Goal: Transaction & Acquisition: Purchase product/service

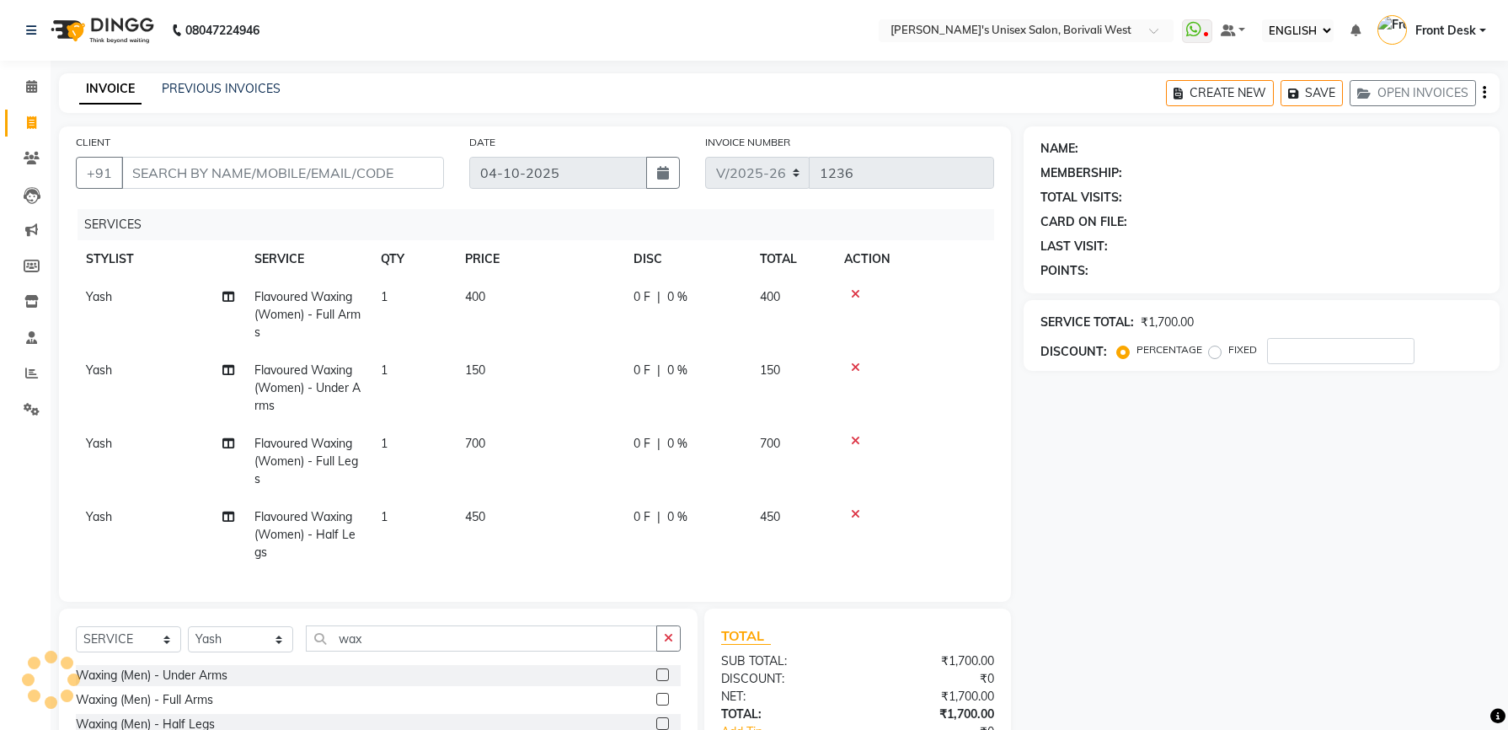
select select "ec"
select select "4025"
select select "service"
select select "20338"
click at [854, 288] on icon at bounding box center [855, 294] width 9 height 12
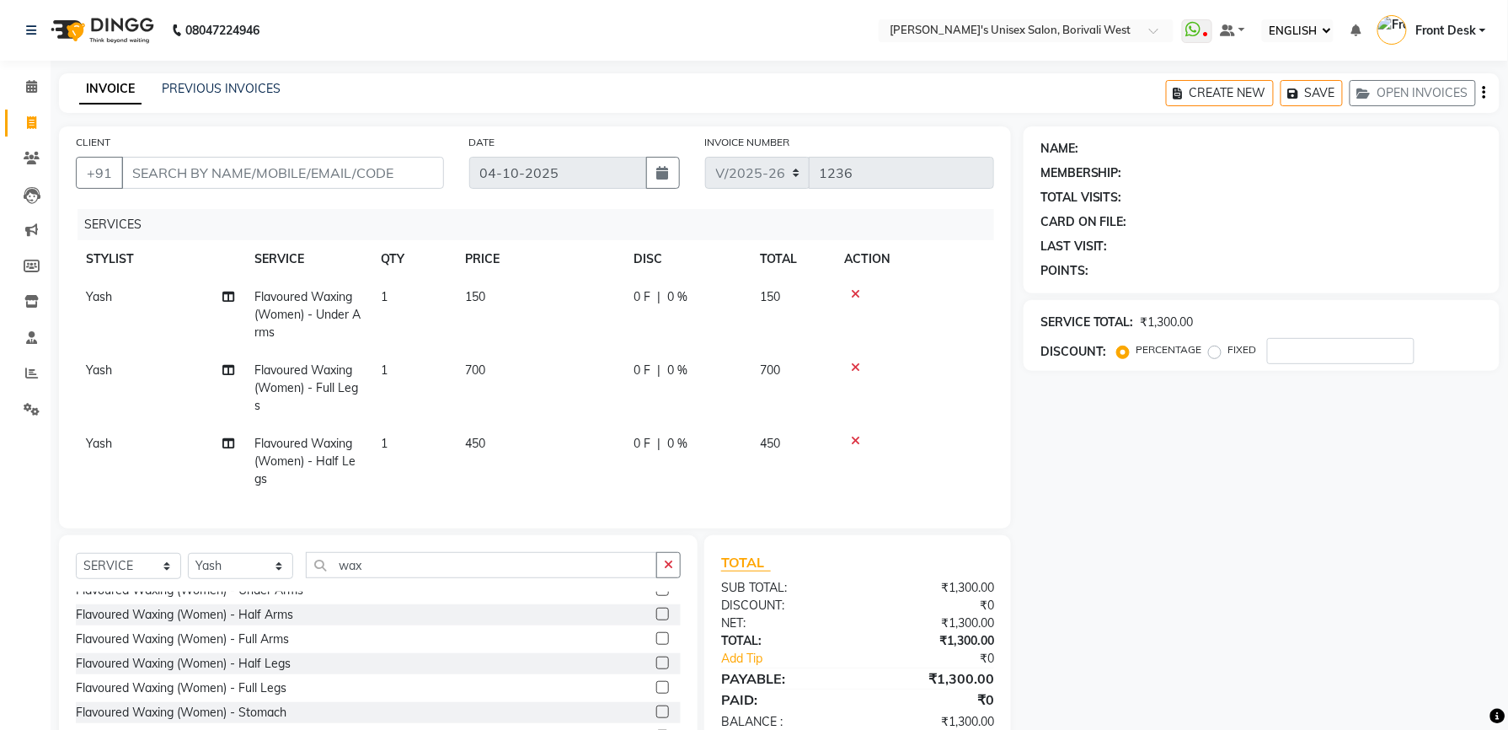
click at [854, 288] on icon at bounding box center [855, 294] width 9 height 12
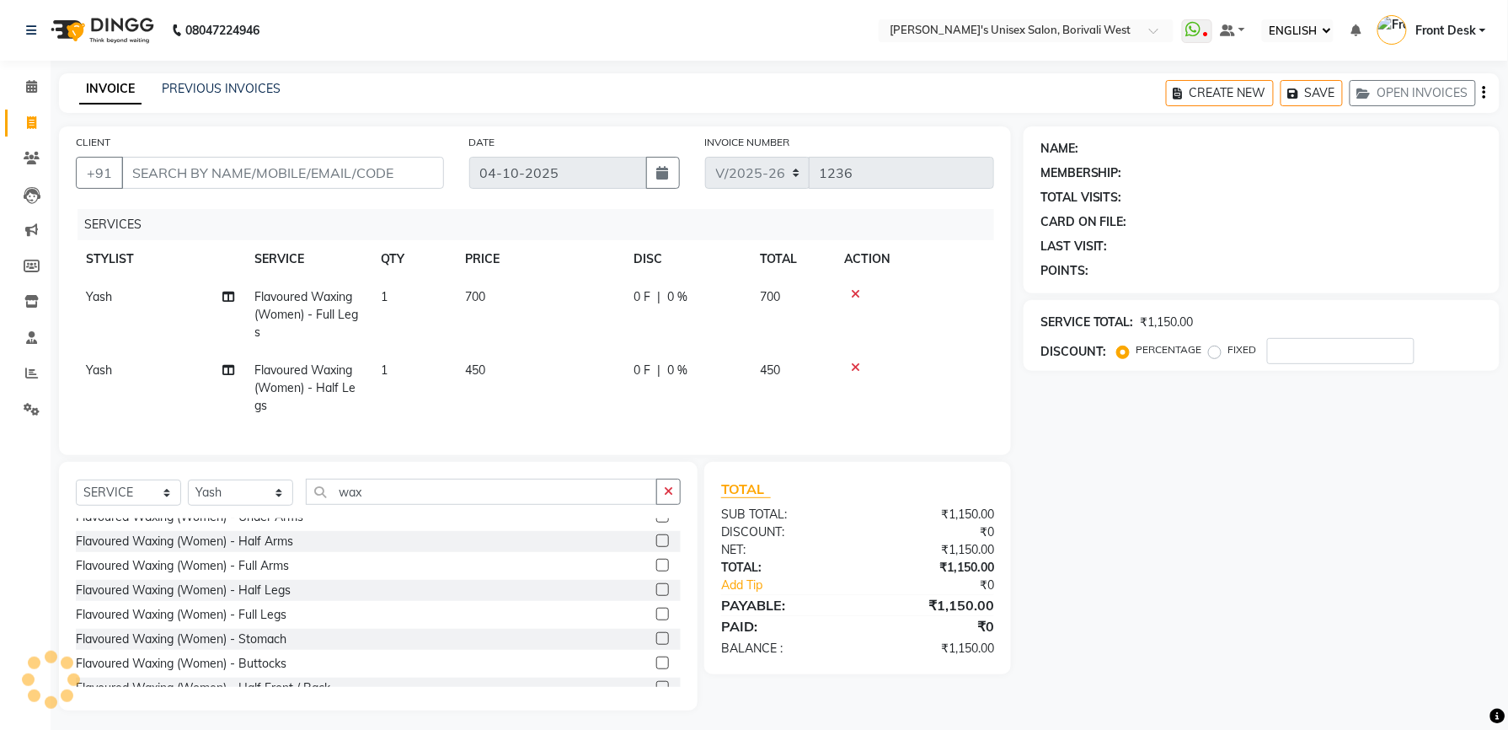
click at [854, 288] on icon at bounding box center [855, 294] width 9 height 12
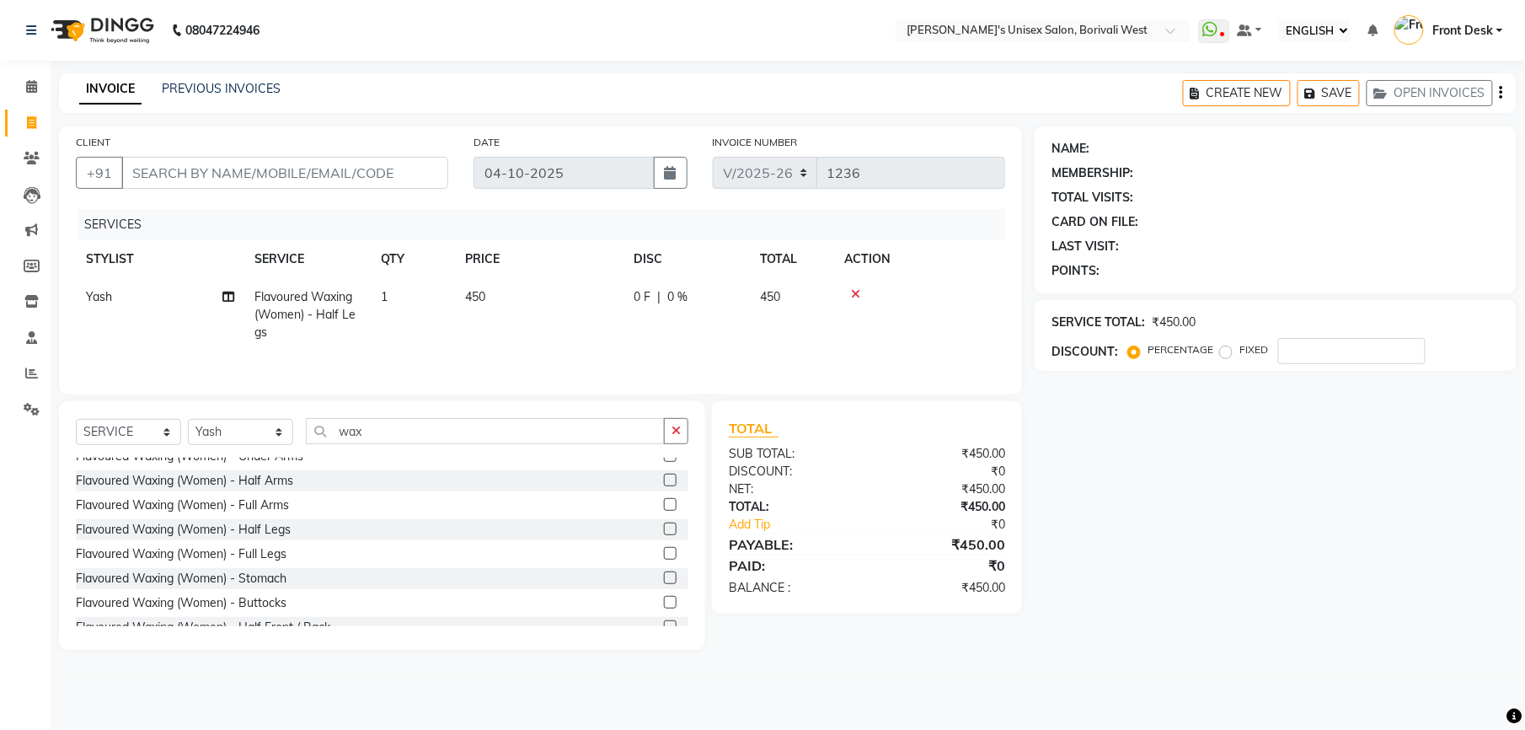
click at [854, 288] on icon at bounding box center [855, 294] width 9 height 12
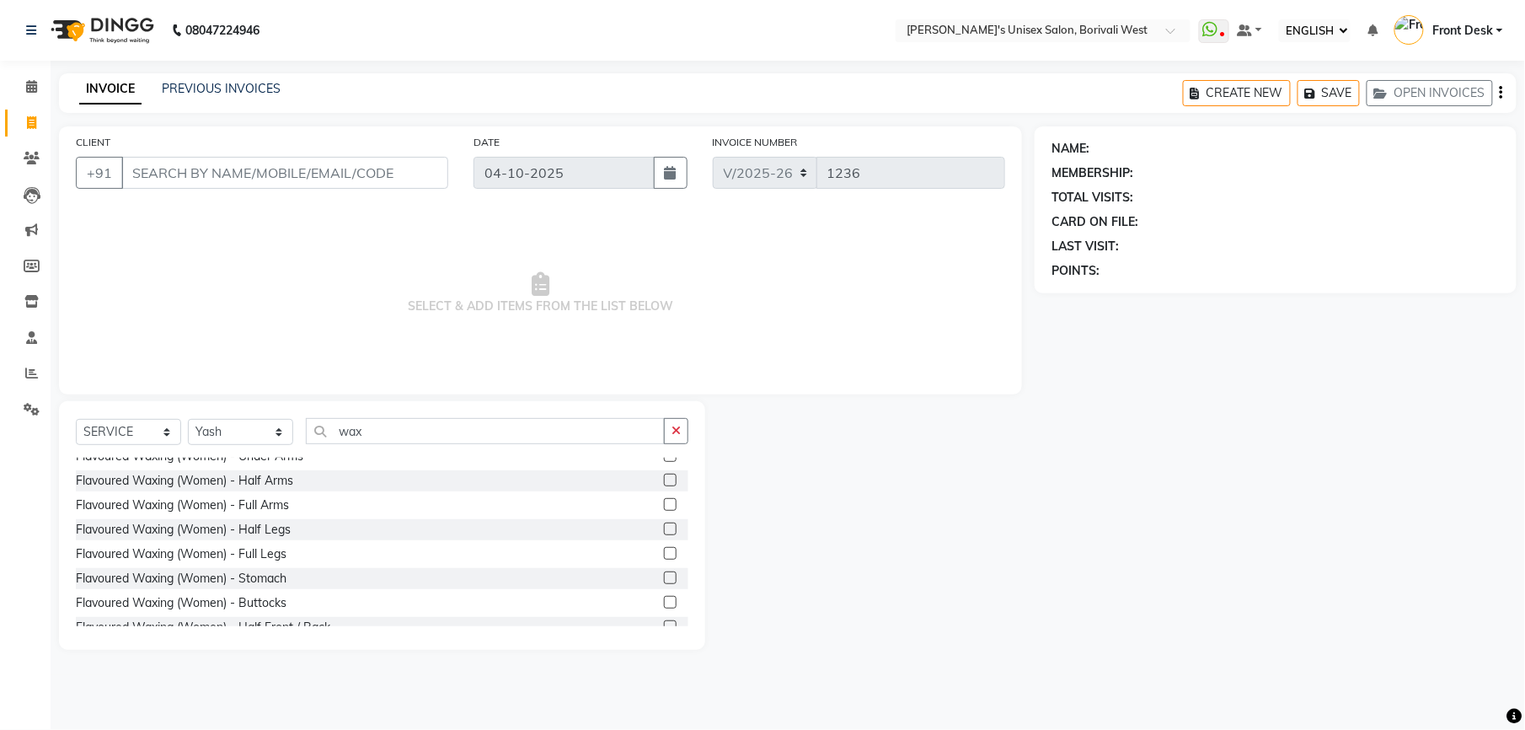
click at [854, 287] on span "SELECT & ADD ITEMS FROM THE LIST BELOW" at bounding box center [540, 293] width 929 height 168
click at [30, 96] on link "CALENDAR" at bounding box center [25, 87] width 40 height 28
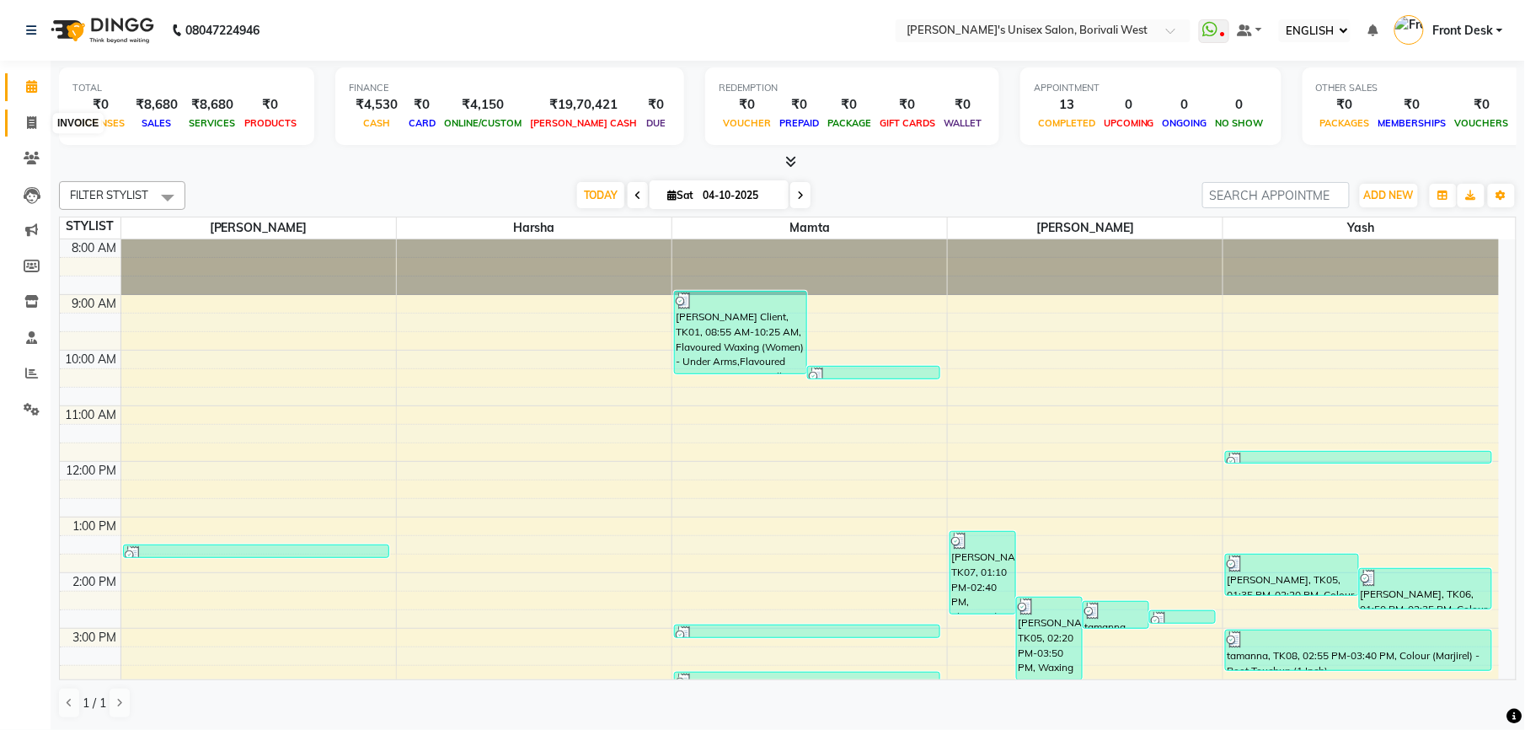
click at [29, 125] on icon at bounding box center [31, 122] width 9 height 13
select select "service"
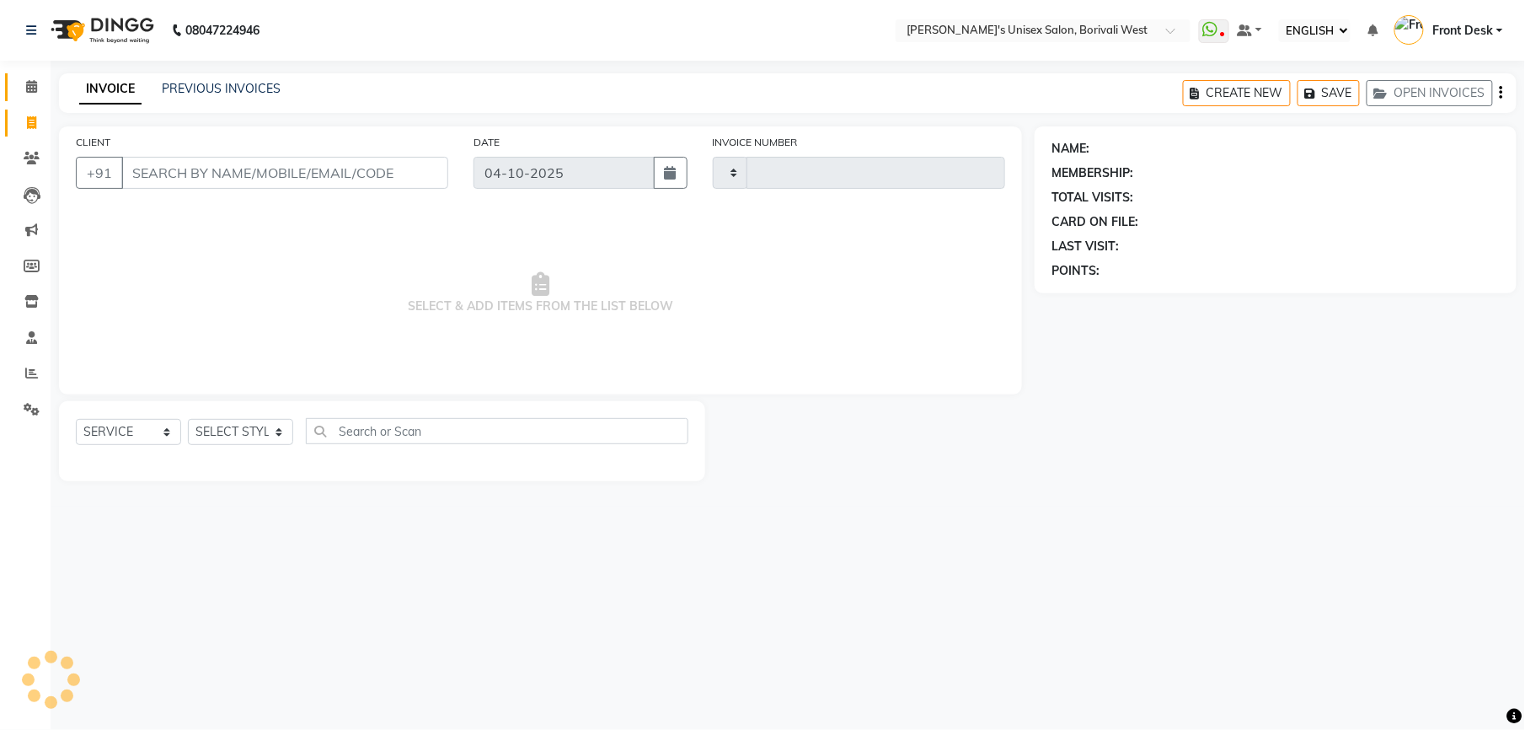
type input "1236"
select select "4025"
click at [275, 432] on select "SELECT STYLIST Front Desk [PERSON_NAME] Mamta [PERSON_NAME] Yash" at bounding box center [240, 432] width 105 height 26
select select "20338"
click at [188, 419] on select "SELECT STYLIST Front Desk [PERSON_NAME] Mamta [PERSON_NAME] Yash" at bounding box center [240, 432] width 105 height 26
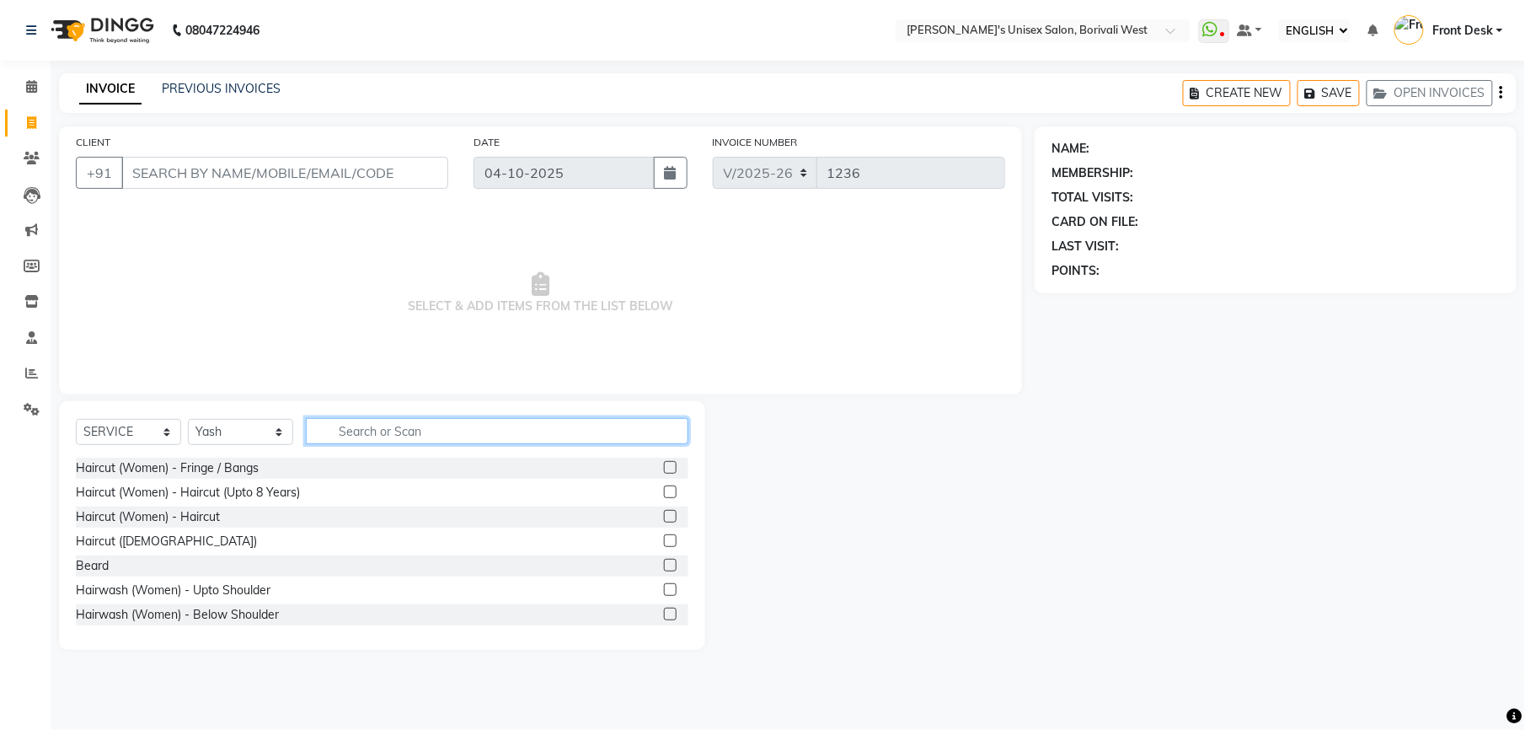
click at [409, 430] on input "text" at bounding box center [497, 431] width 382 height 26
type input "wash"
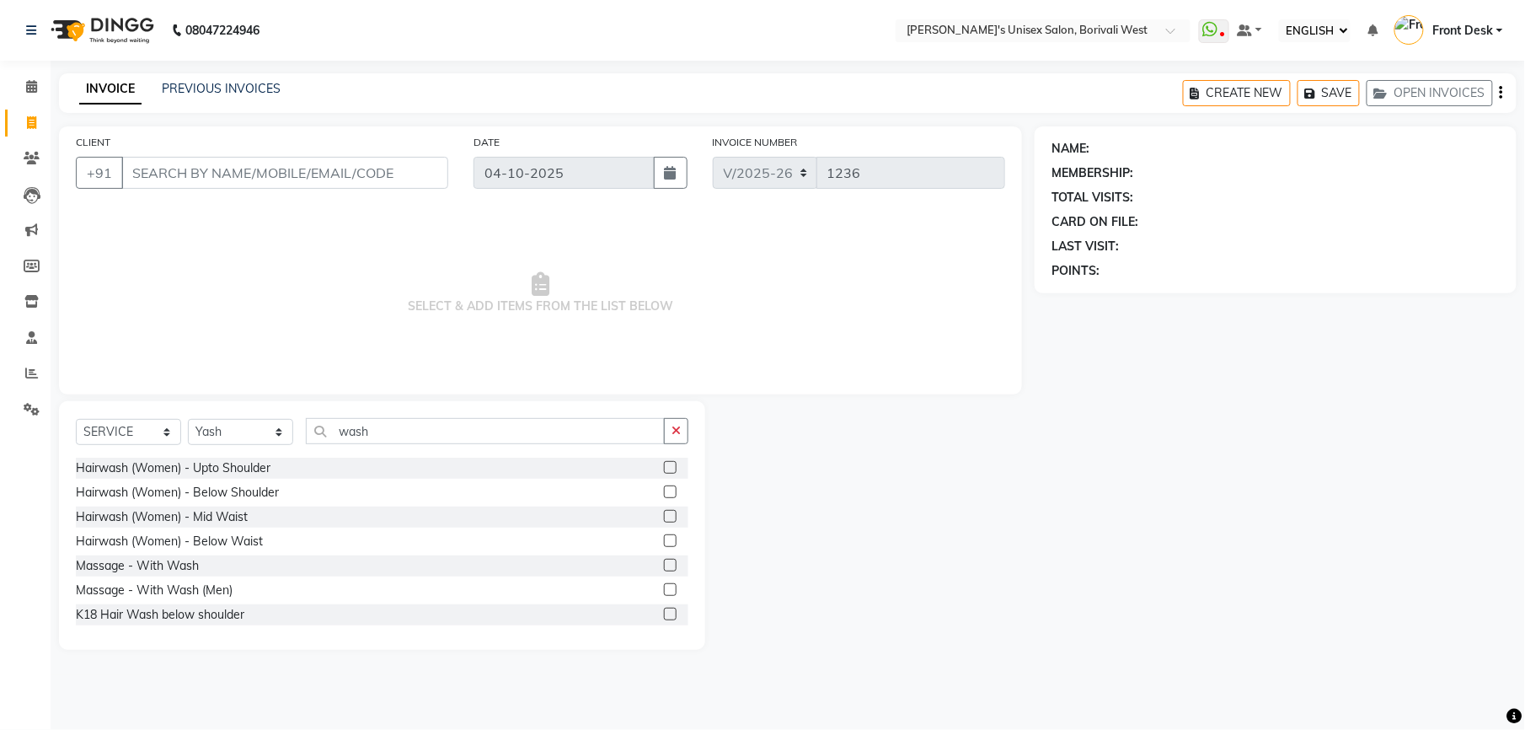
click at [664, 493] on label at bounding box center [670, 491] width 13 height 13
click at [664, 493] on input "checkbox" at bounding box center [669, 492] width 11 height 11
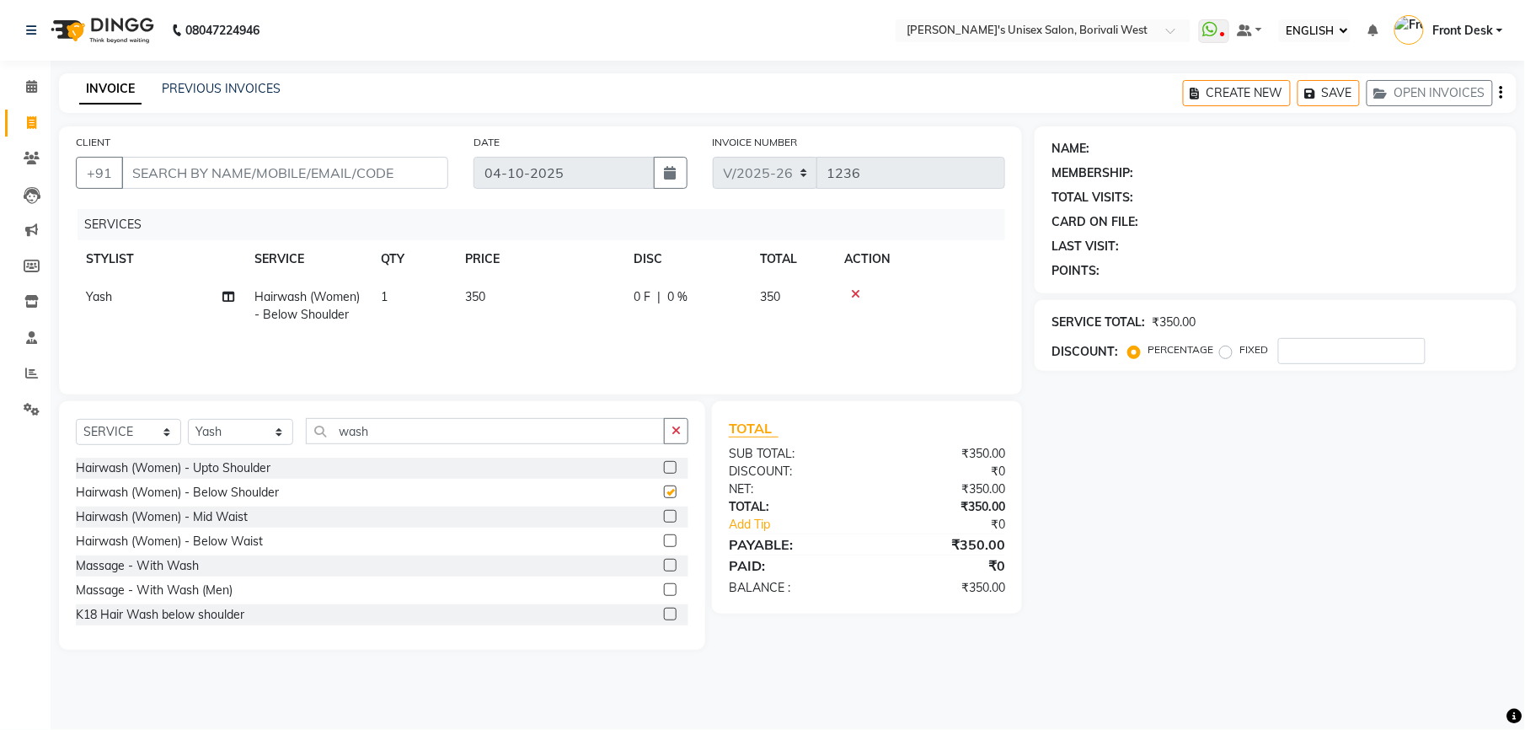
checkbox input "false"
click at [479, 430] on input "wash" at bounding box center [485, 431] width 359 height 26
type input "w"
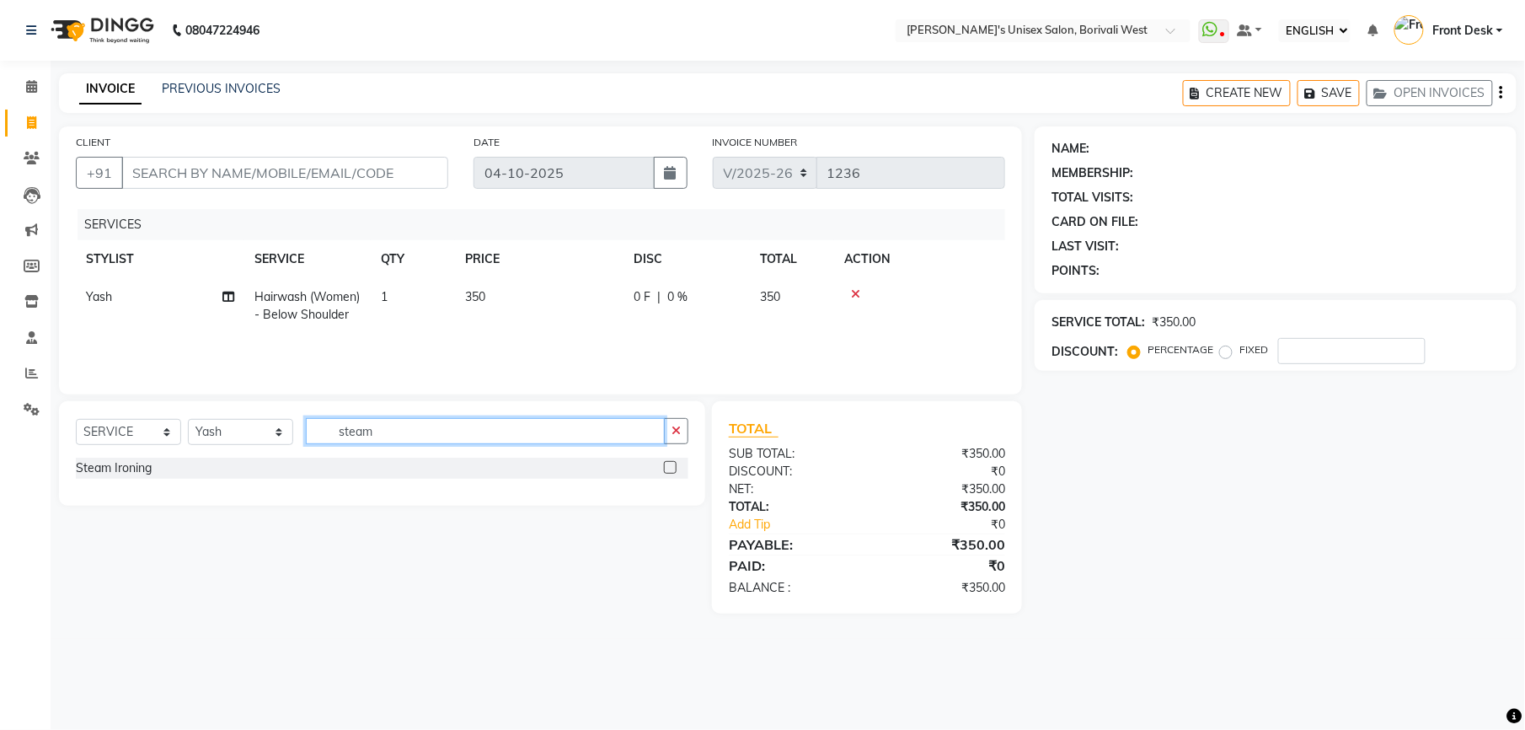
type input "steam"
click at [669, 465] on label at bounding box center [670, 467] width 13 height 13
click at [669, 465] on input "checkbox" at bounding box center [669, 468] width 11 height 11
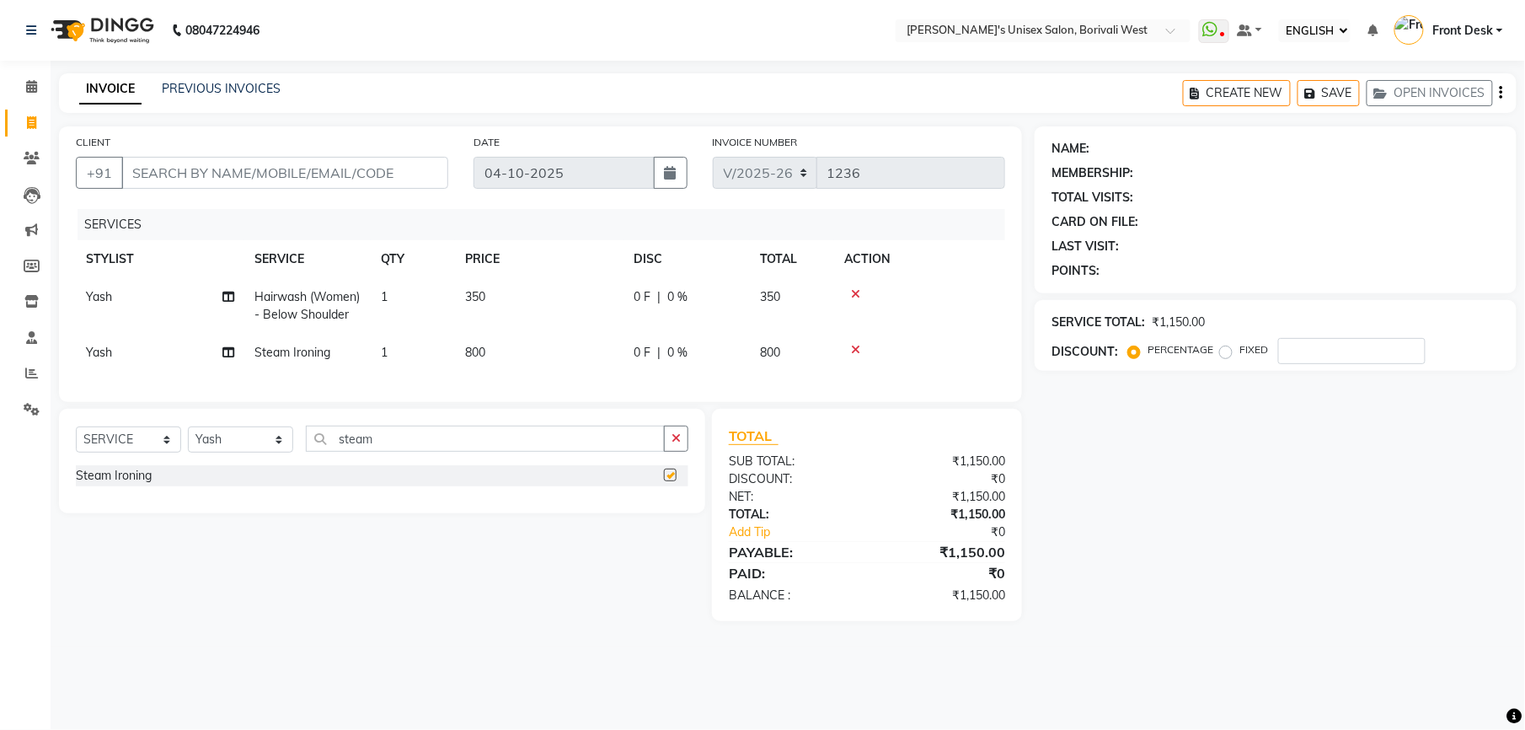
checkbox input "false"
click at [489, 361] on td "800" at bounding box center [539, 353] width 168 height 38
select select "20338"
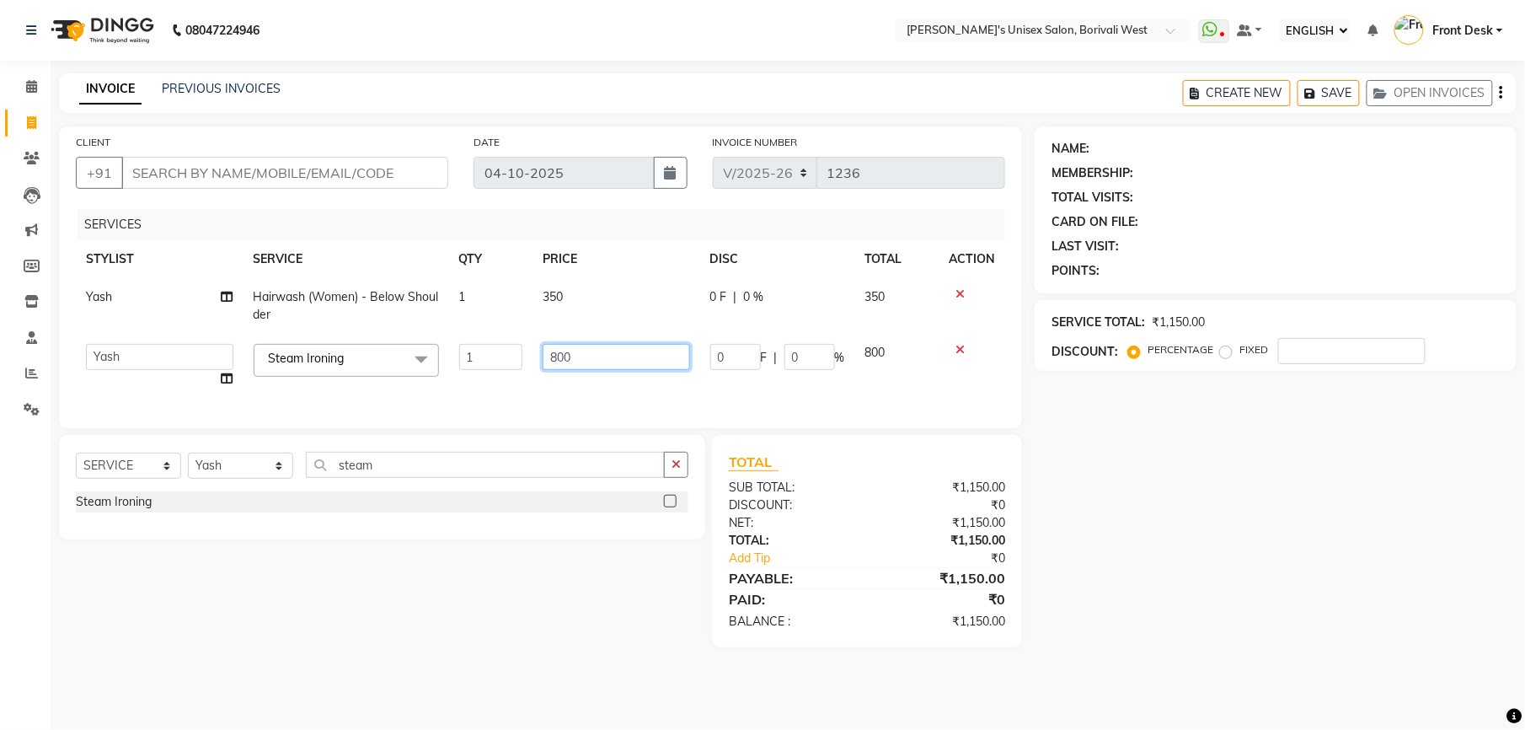
click at [605, 352] on input "800" at bounding box center [616, 357] width 147 height 26
type input "8"
type input "1"
type input "1100"
click at [1220, 440] on div "NAME: MEMBERSHIP: TOTAL VISITS: CARD ON FILE: LAST VISIT: POINTS: SERVICE TOTAL…" at bounding box center [1282, 386] width 495 height 521
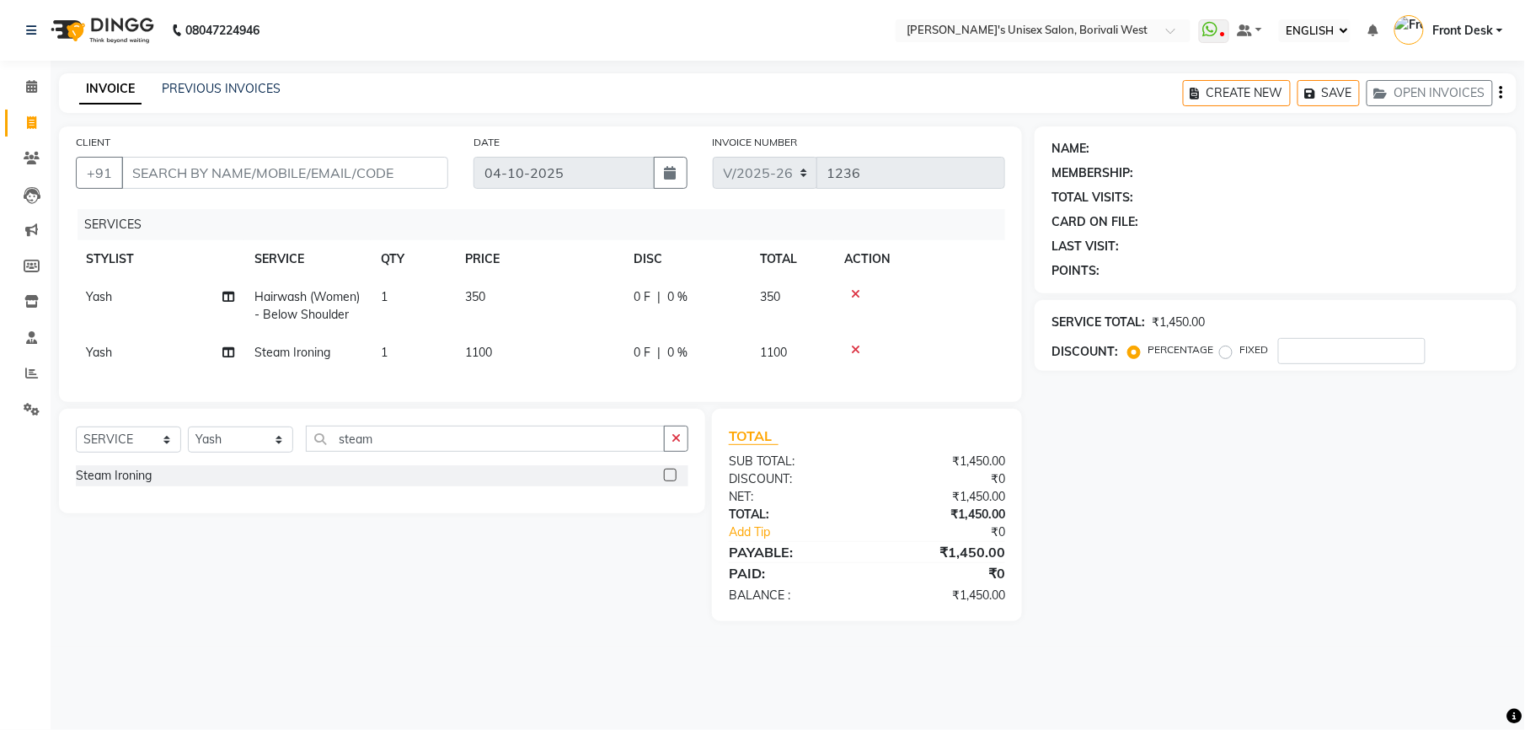
click at [856, 356] on icon at bounding box center [855, 350] width 9 height 12
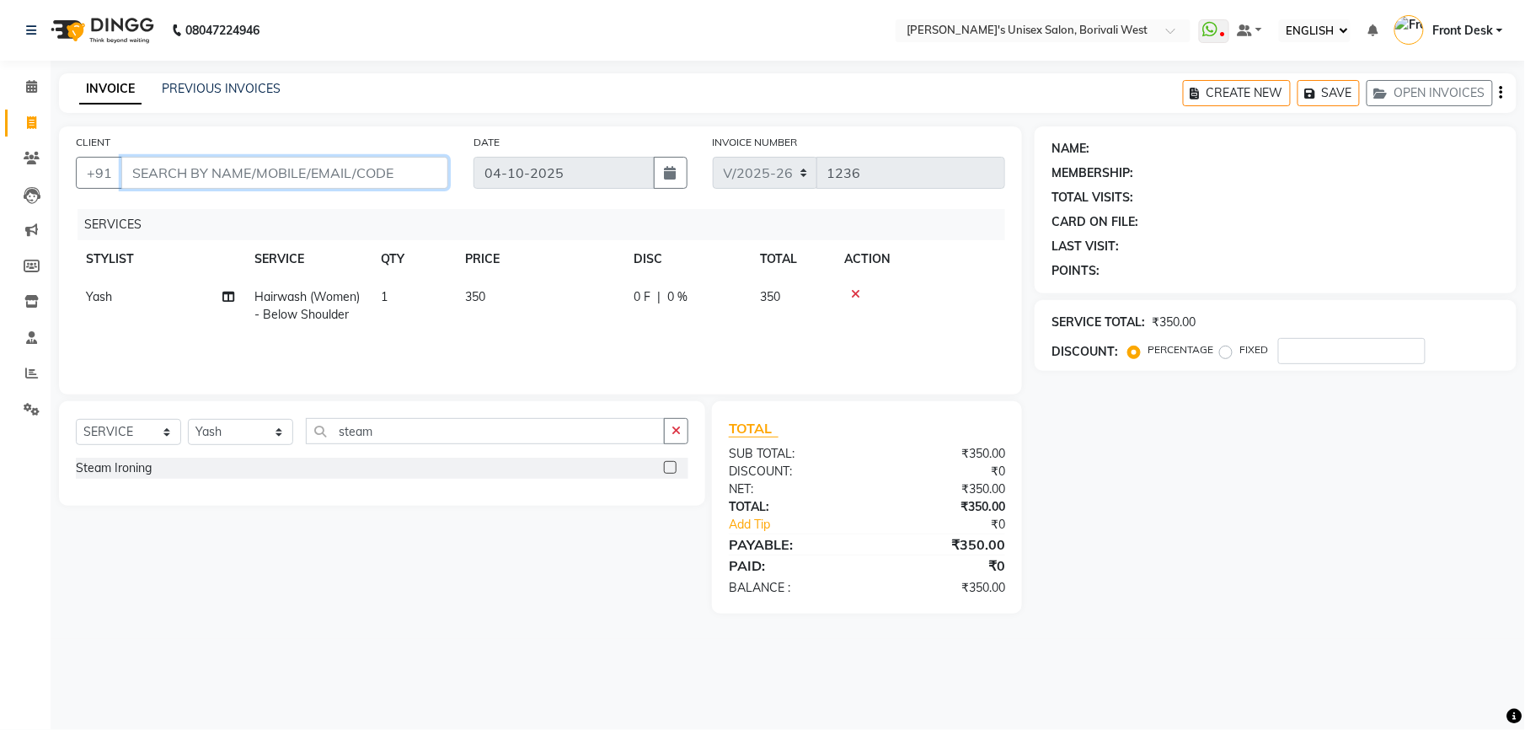
click at [313, 167] on input "CLIENT" at bounding box center [284, 173] width 327 height 32
type input "b"
type input "0"
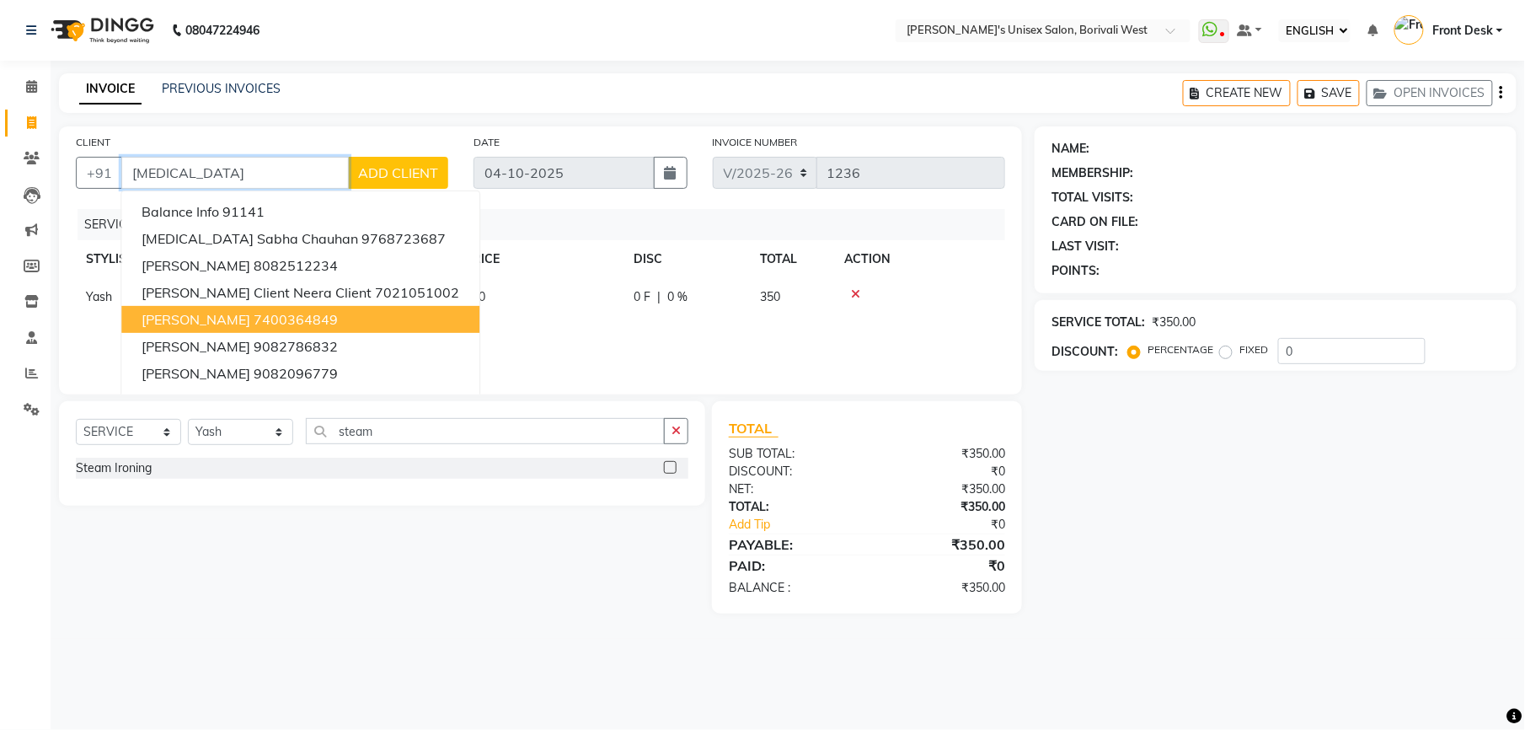
click at [259, 312] on ngb-highlight "7400364849" at bounding box center [296, 319] width 84 height 17
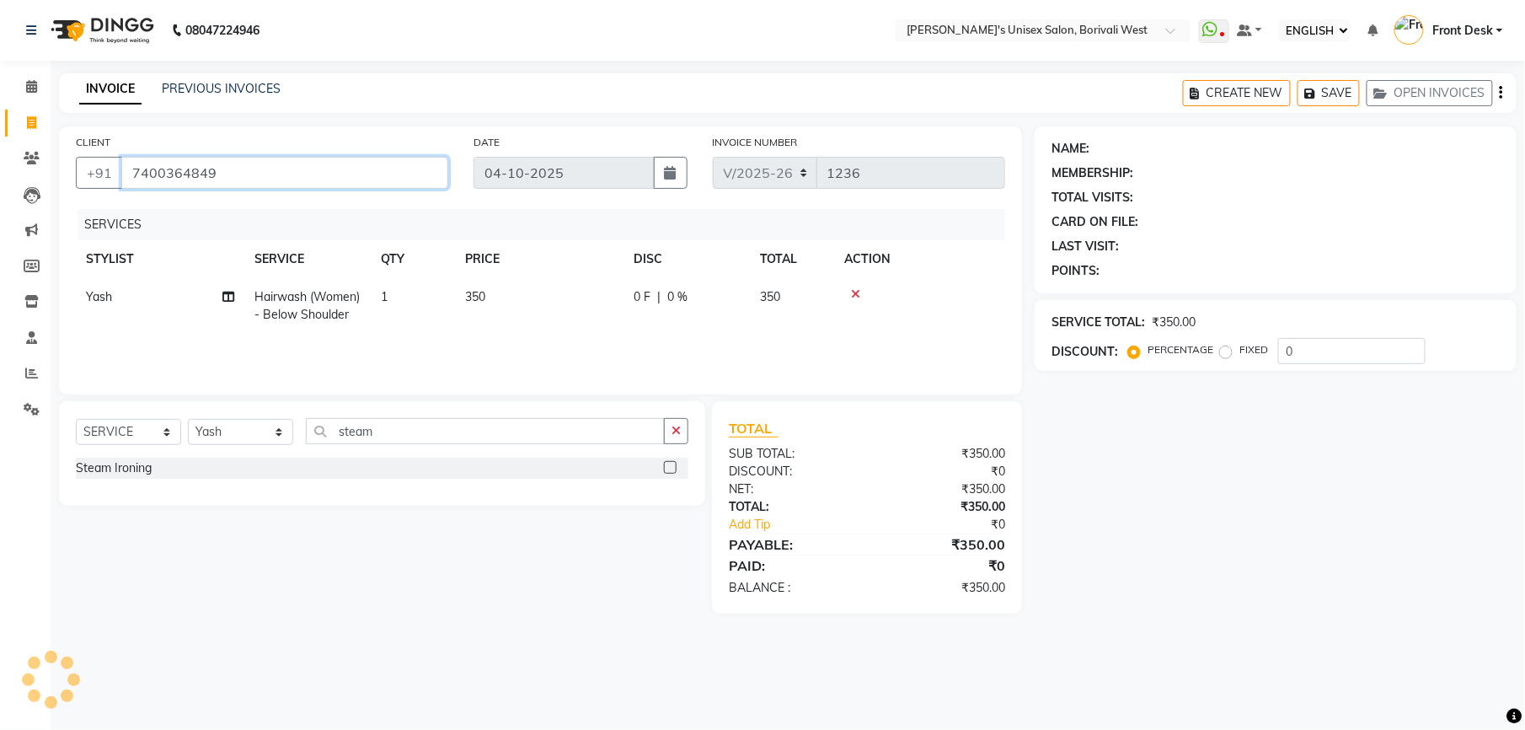
type input "7400364849"
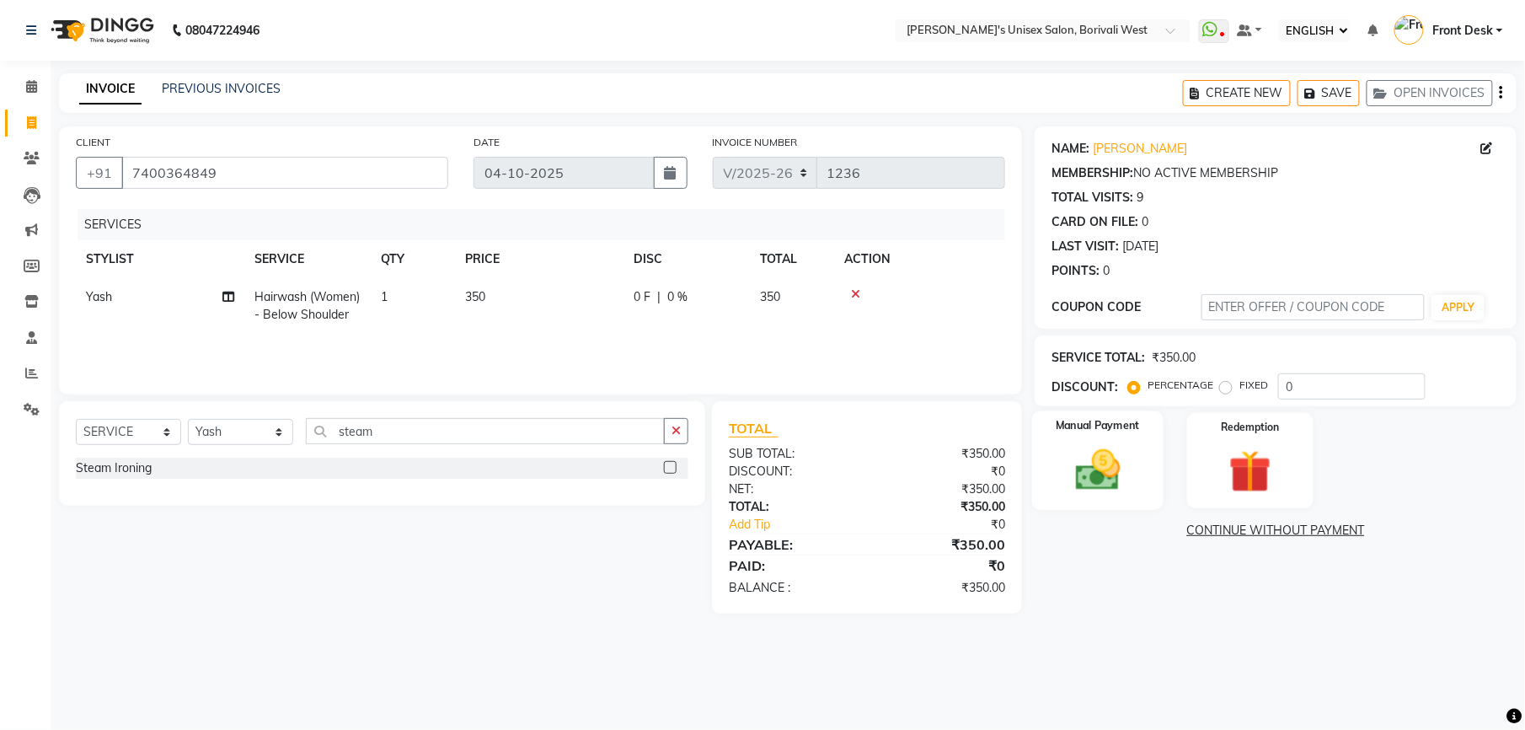
click at [1100, 466] on img at bounding box center [1098, 469] width 72 height 51
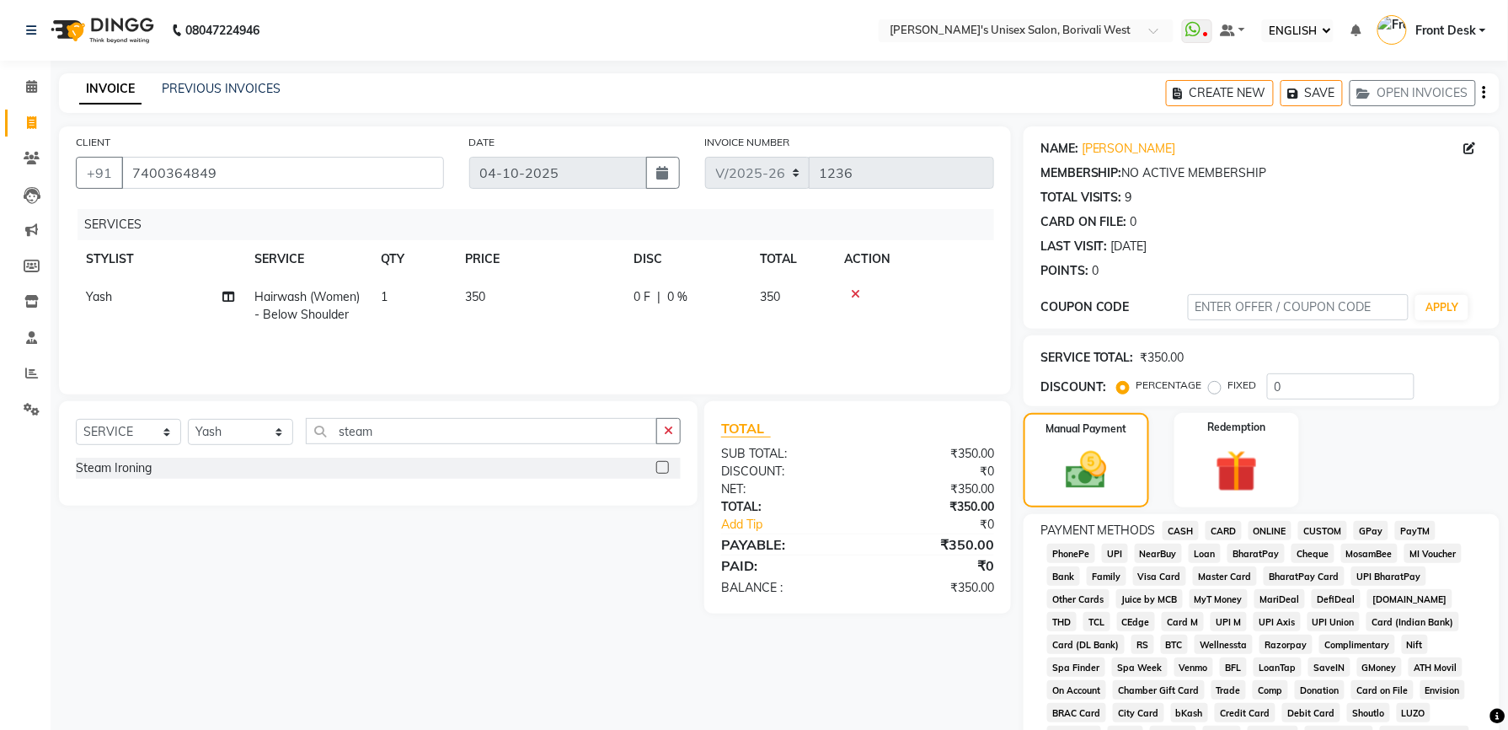
click at [1180, 524] on span "CASH" at bounding box center [1181, 530] width 36 height 19
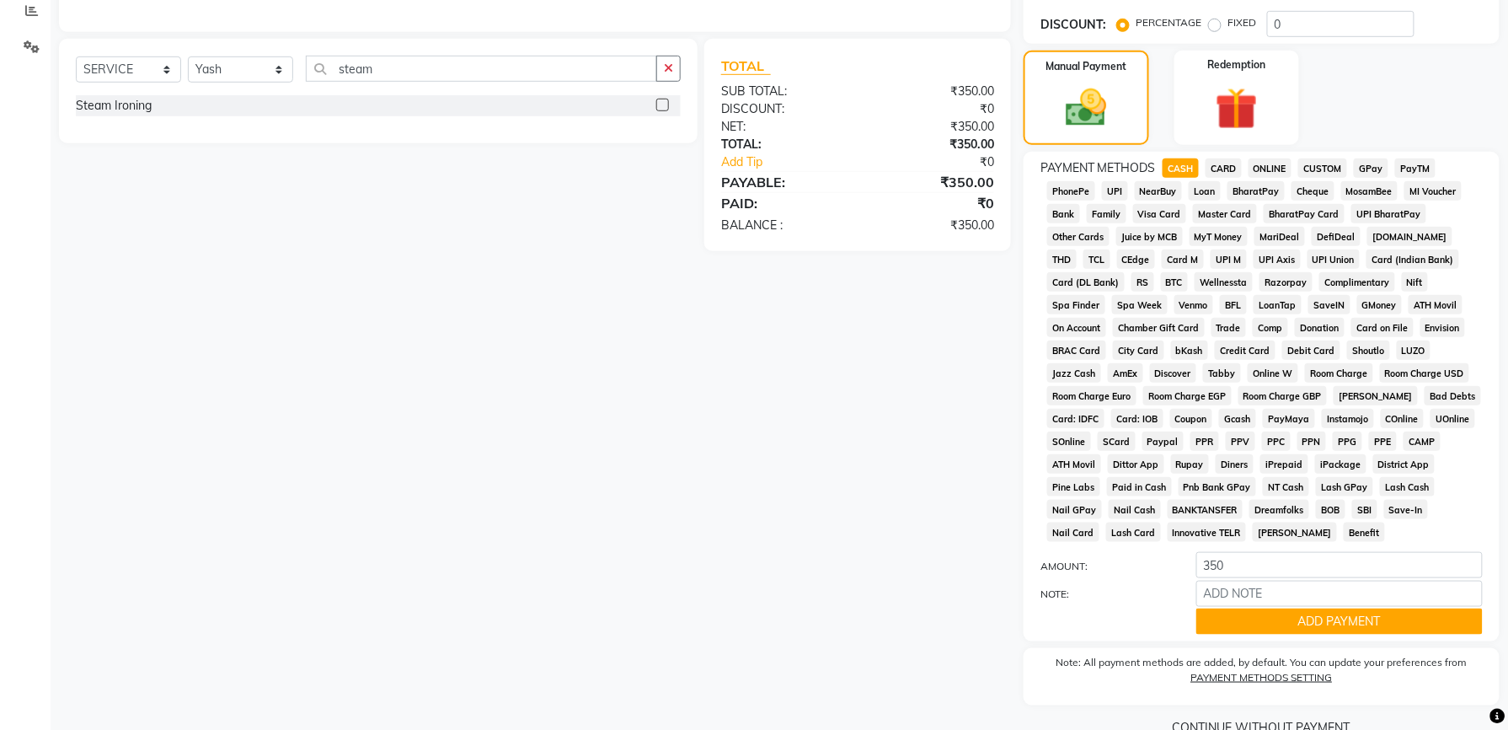
scroll to position [402, 0]
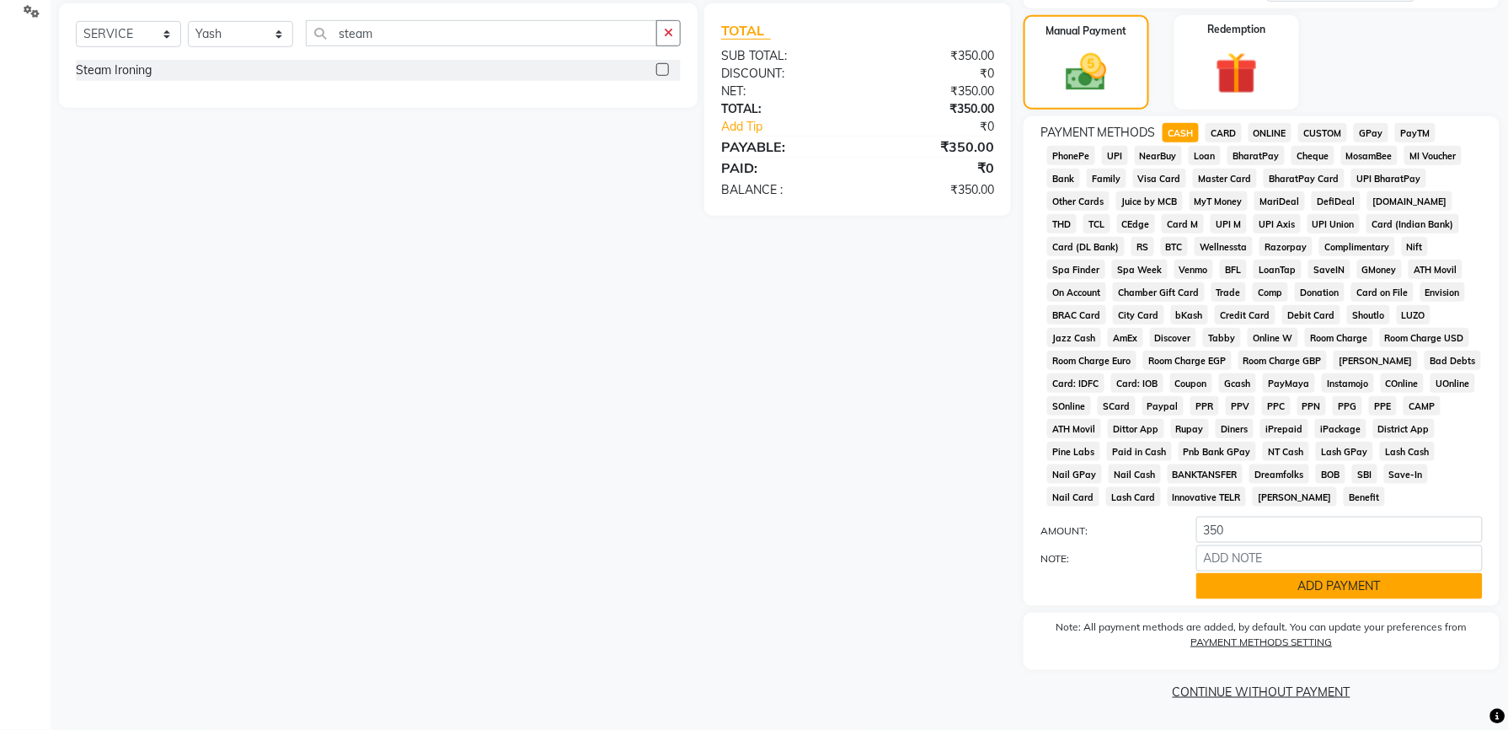
click at [1335, 585] on button "ADD PAYMENT" at bounding box center [1339, 586] width 286 height 26
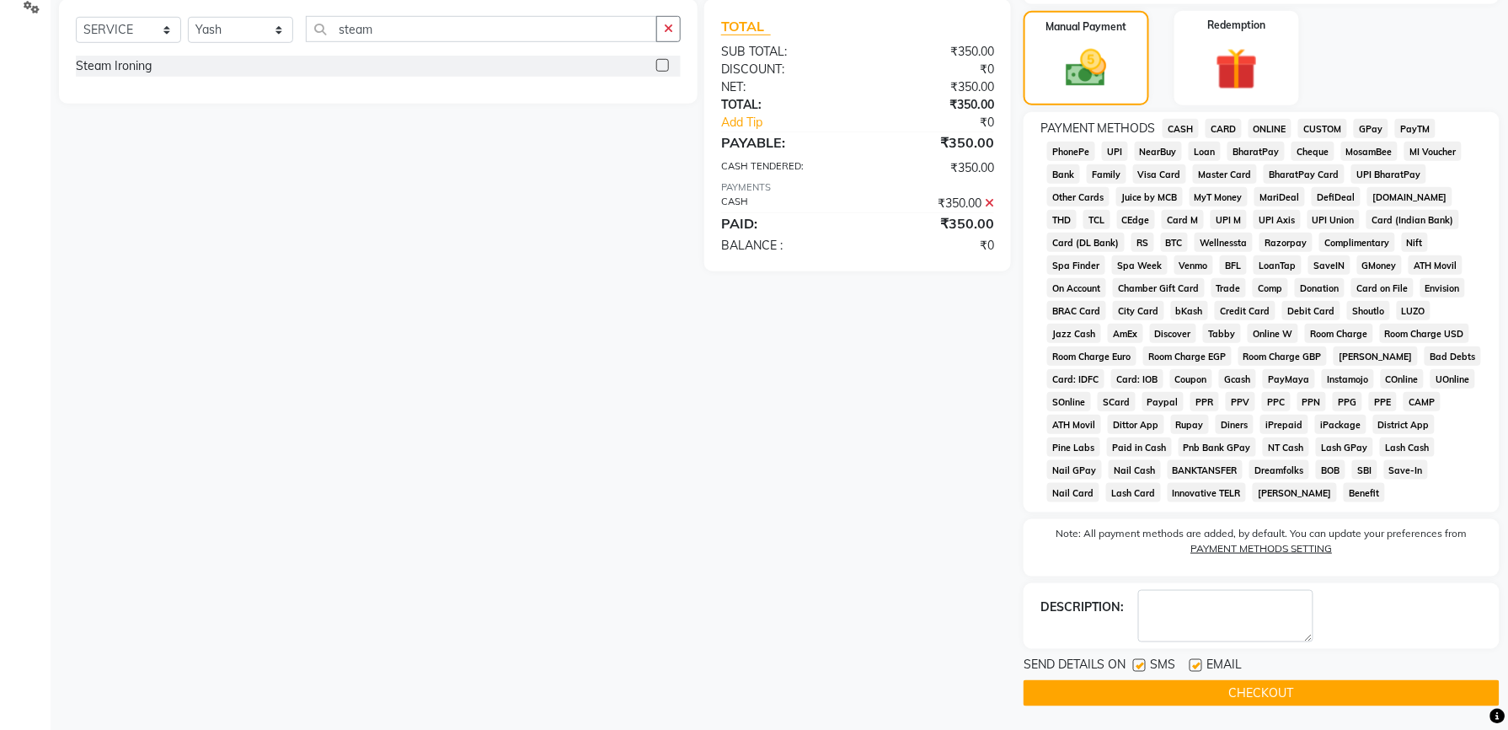
click at [1282, 694] on button "CHECKOUT" at bounding box center [1262, 693] width 476 height 26
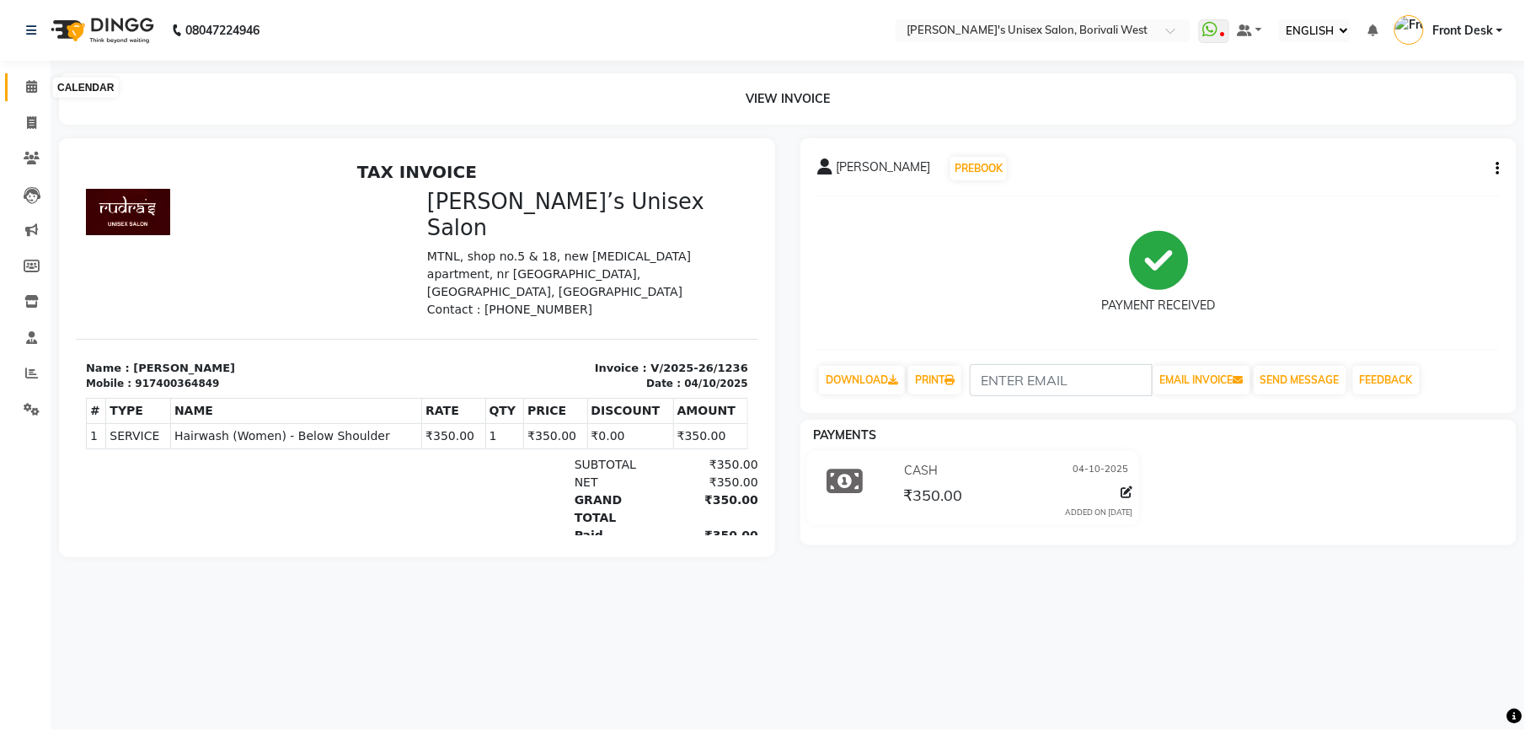
click at [28, 86] on icon at bounding box center [31, 86] width 11 height 13
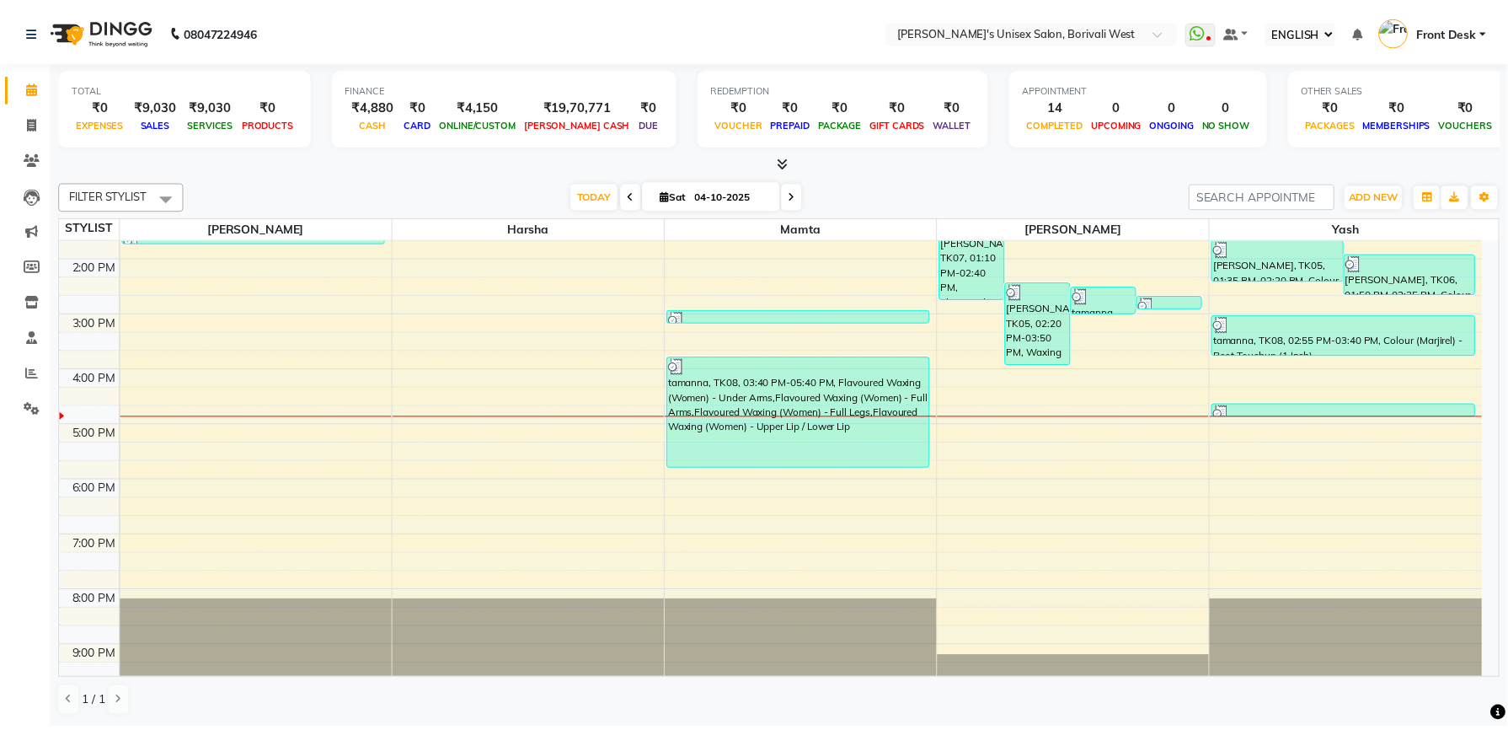
scroll to position [317, 0]
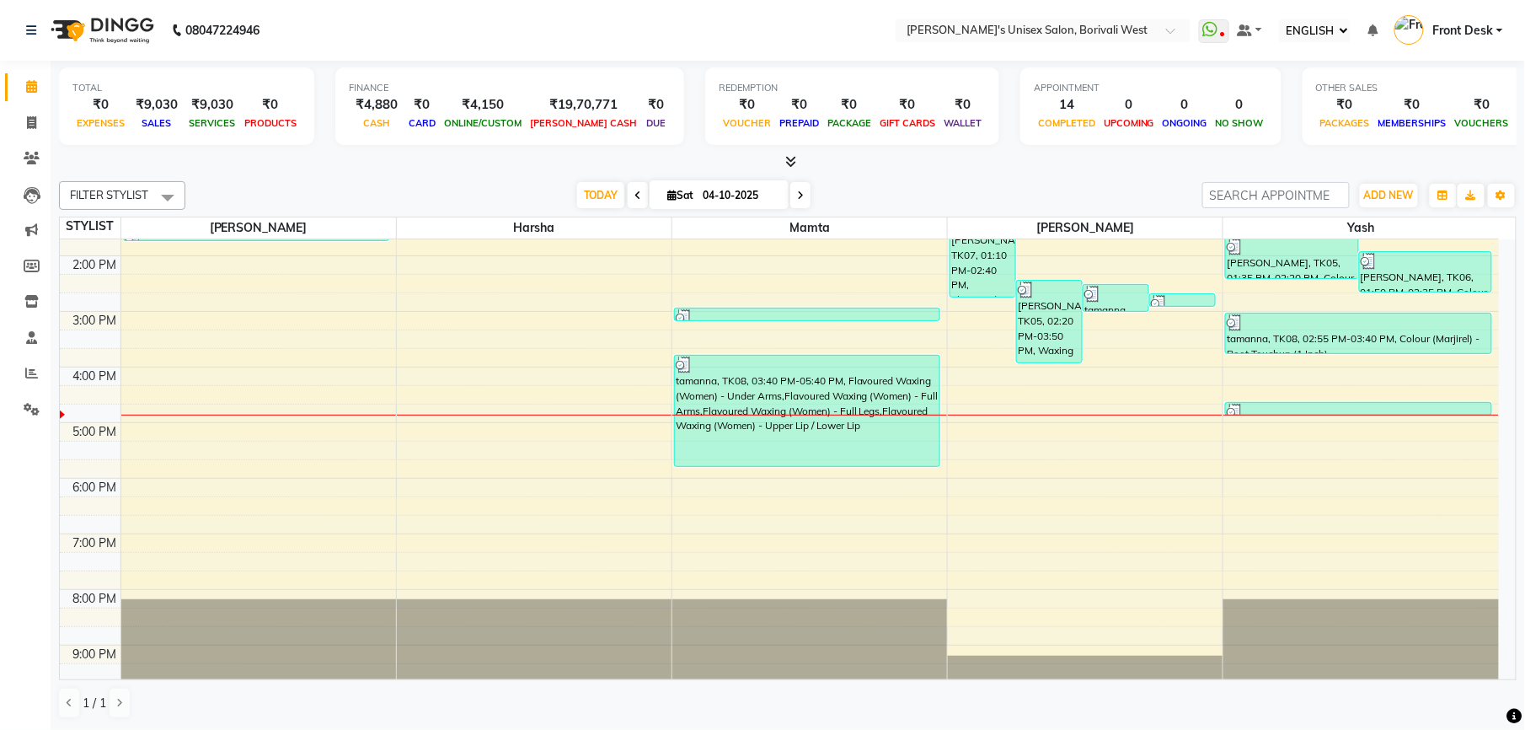
click at [773, 415] on div at bounding box center [809, 415] width 275 height 1
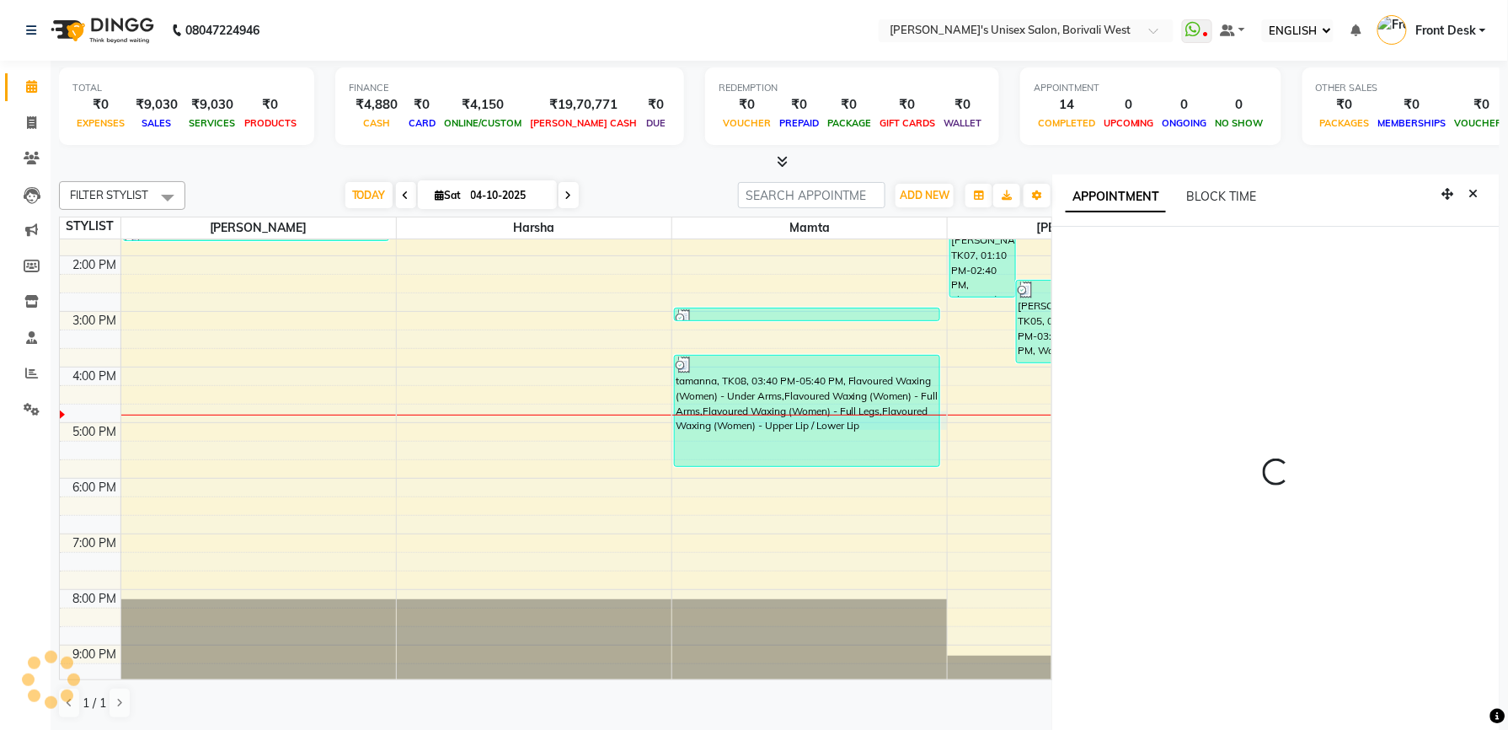
select select "20336"
select select "tentative"
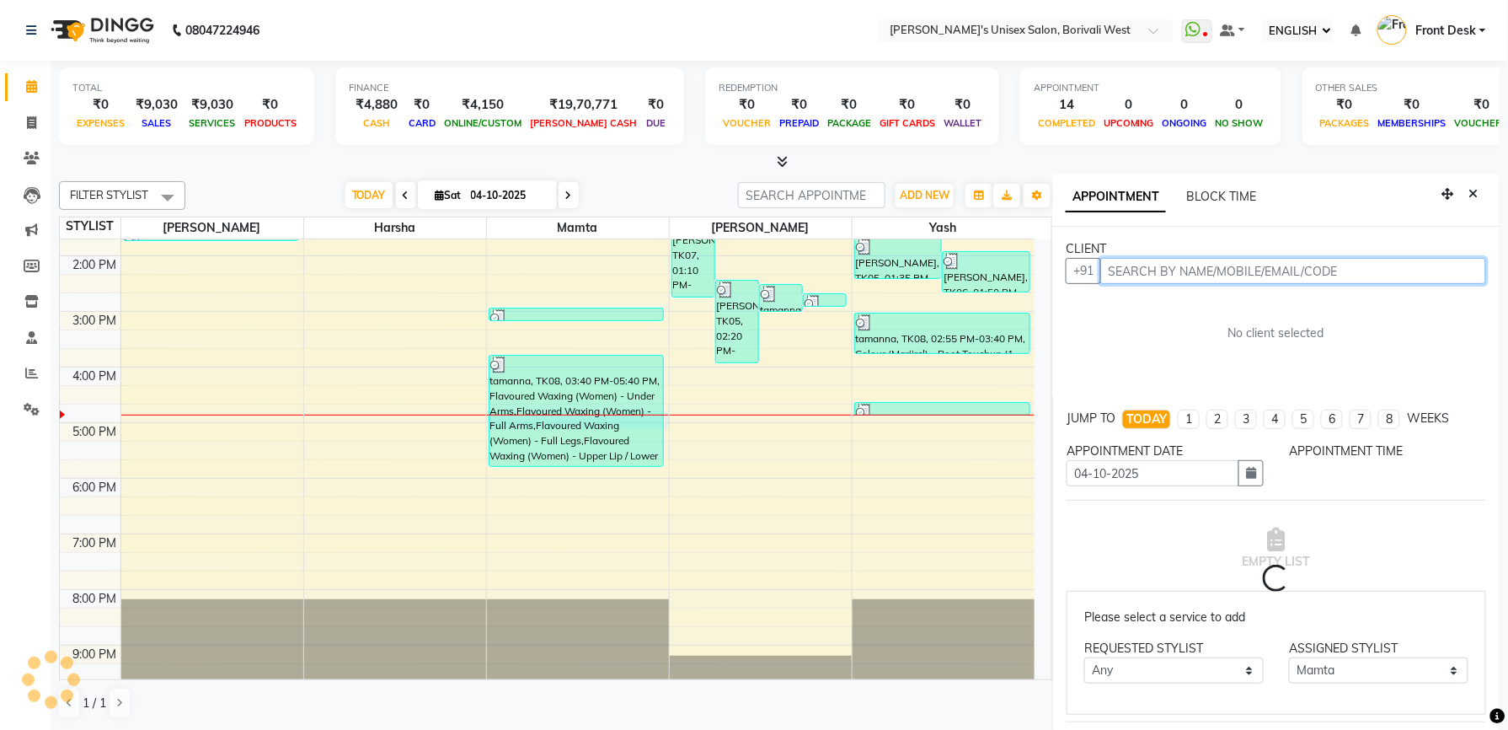
scroll to position [7, 0]
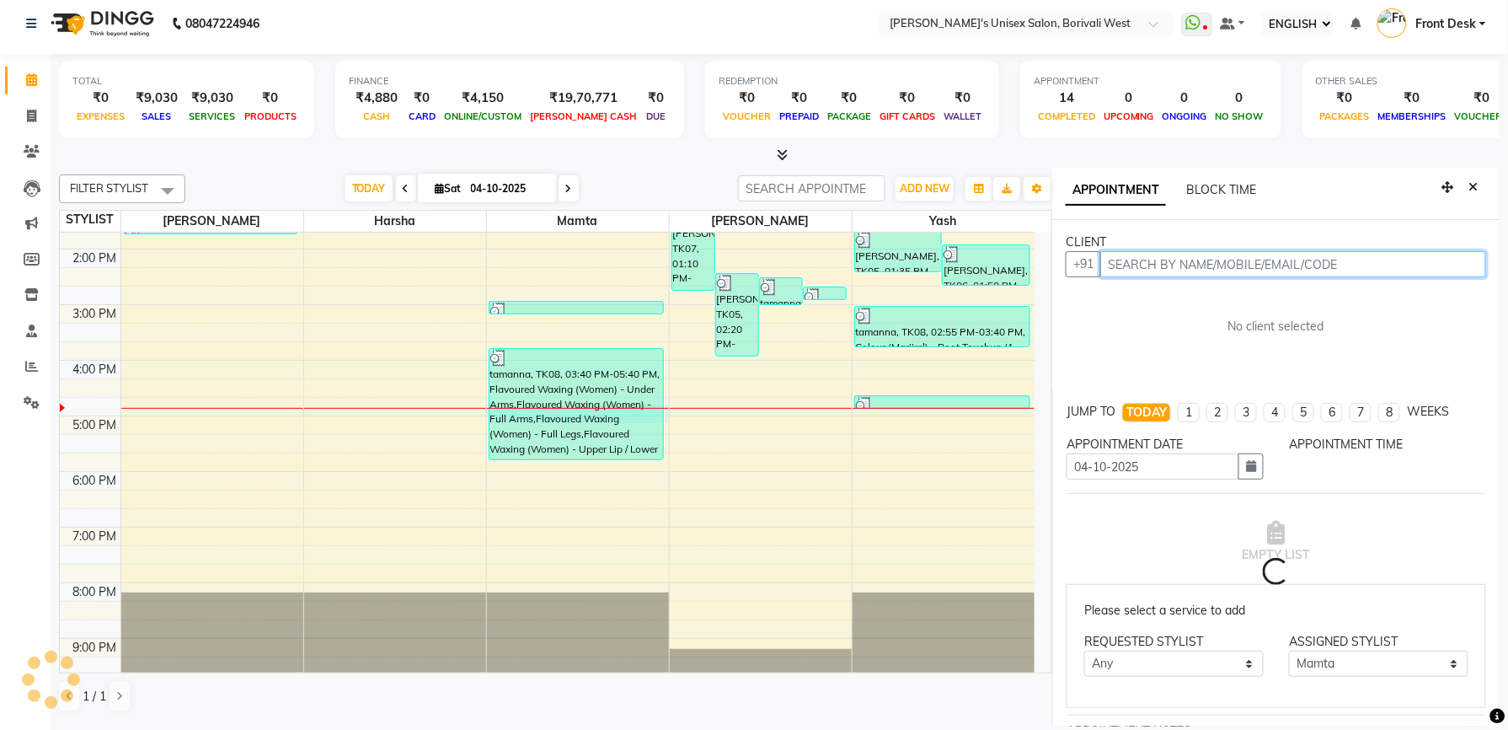
select select "1005"
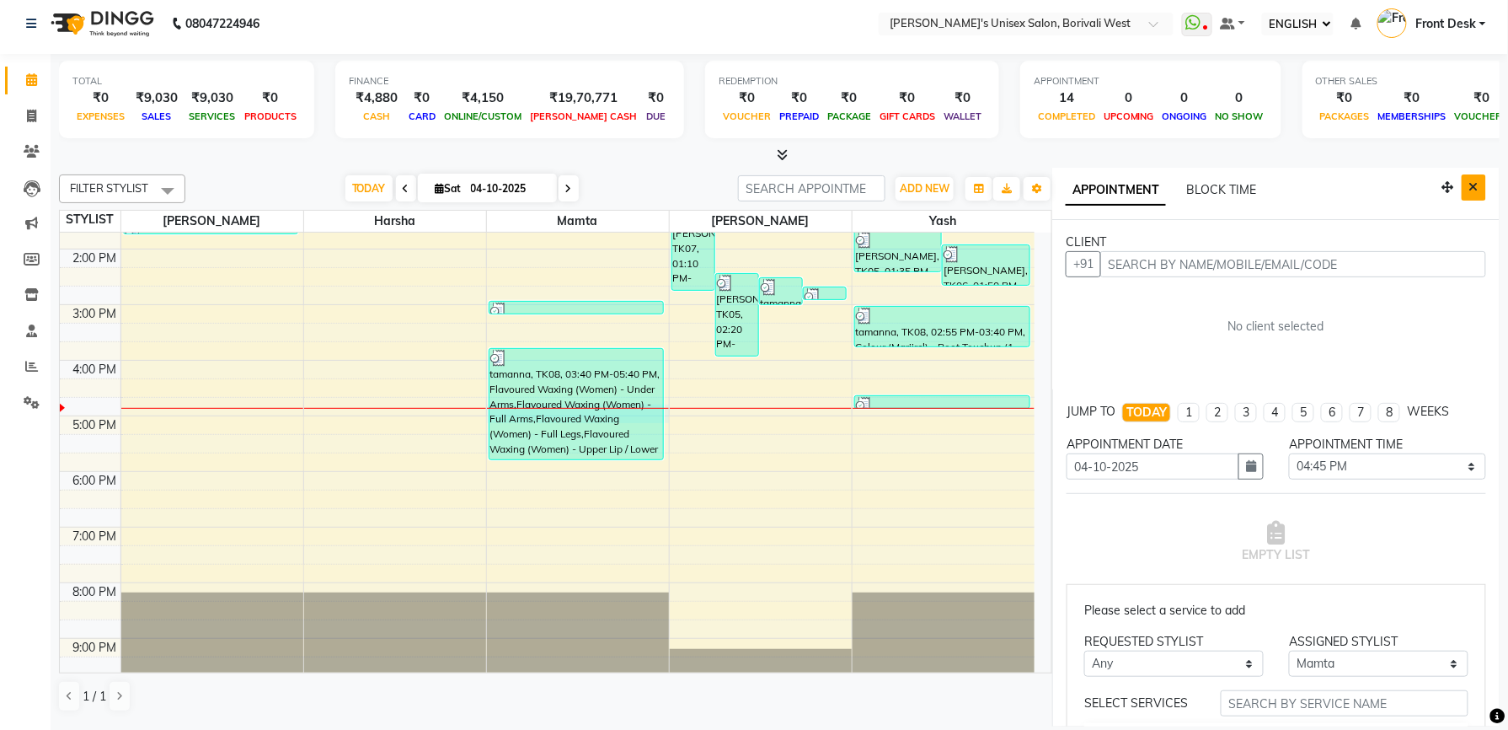
click at [1469, 189] on icon "Close" at bounding box center [1473, 187] width 9 height 12
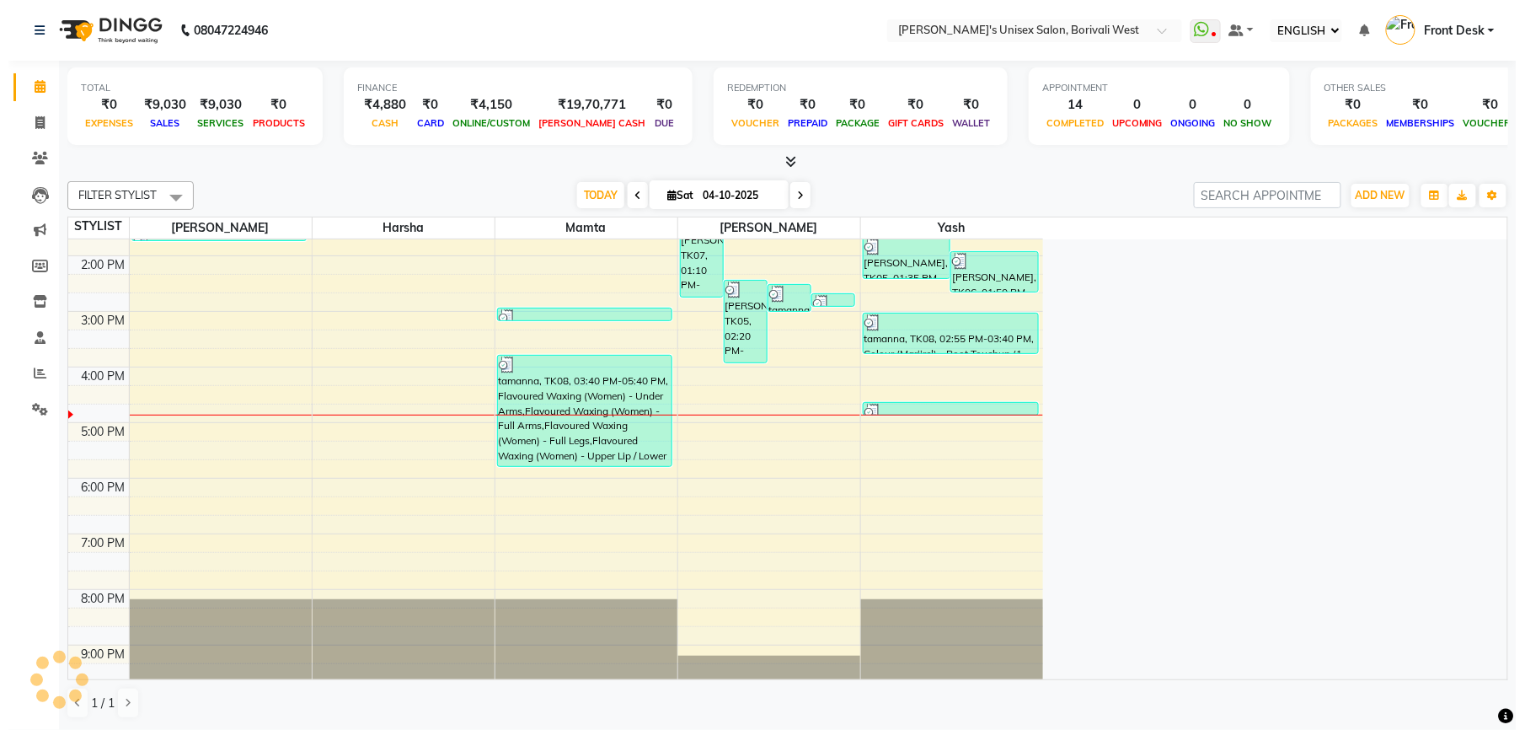
scroll to position [0, 0]
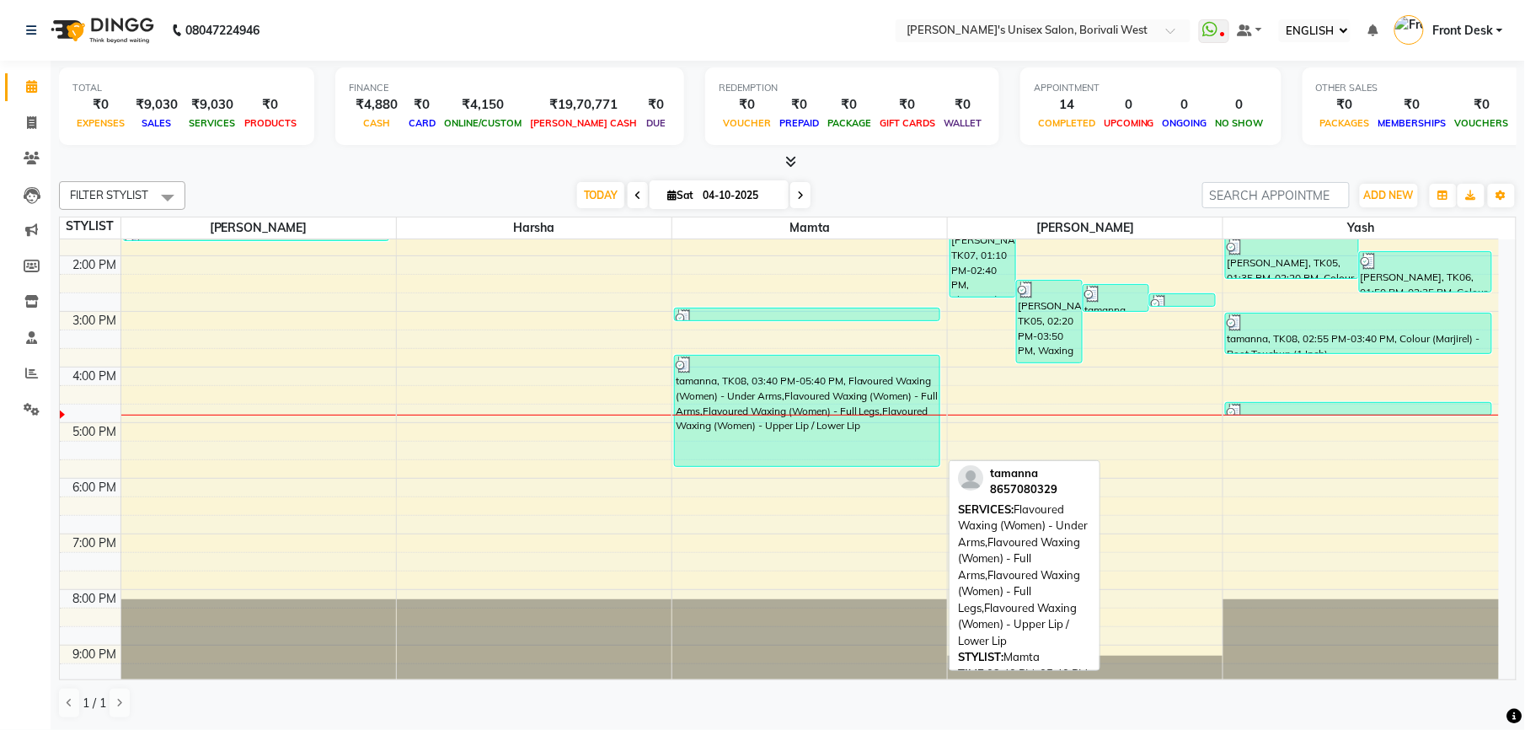
click at [826, 394] on div "tamanna, TK08, 03:40 PM-05:40 PM, Flavoured Waxing (Women) - Under Arms,Flavour…" at bounding box center [807, 411] width 265 height 110
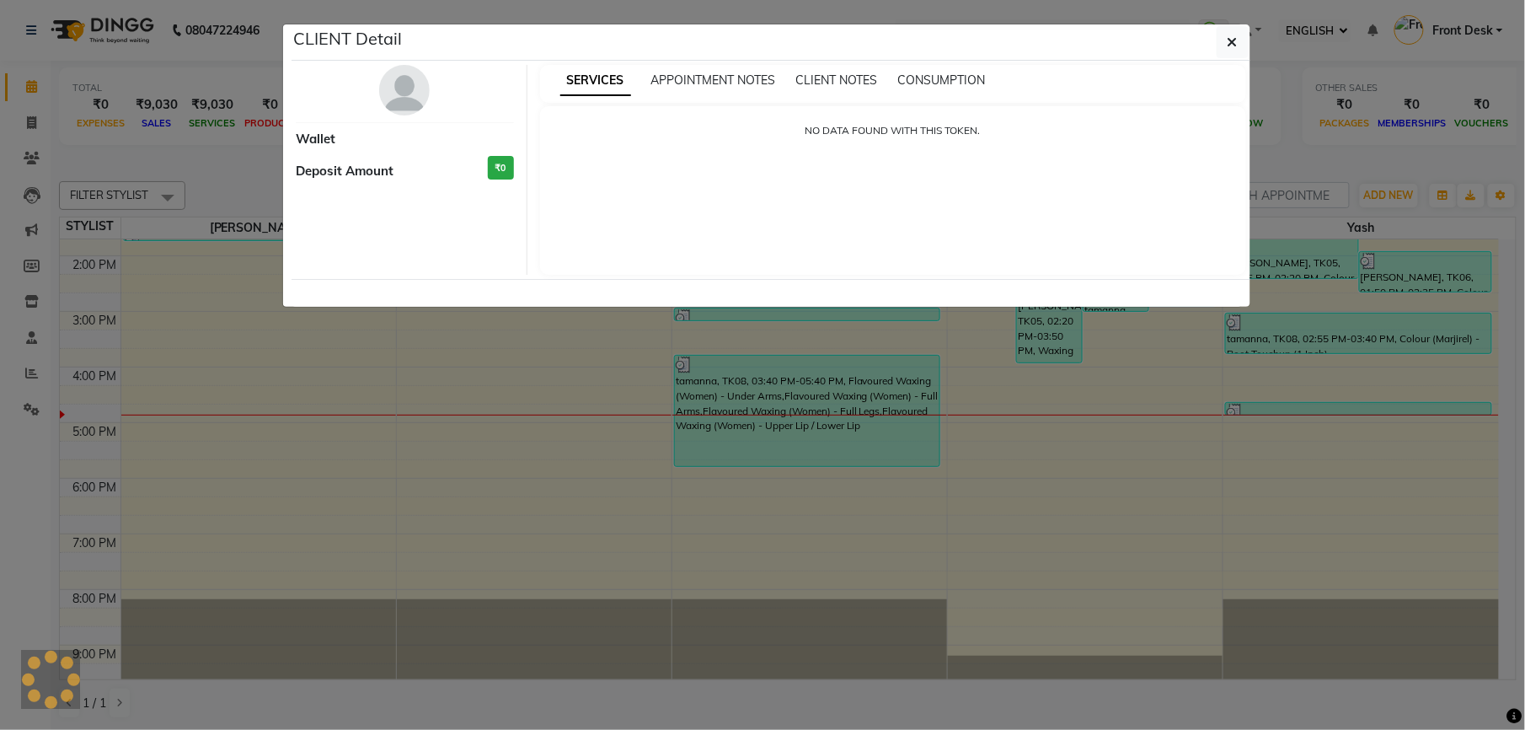
select select "3"
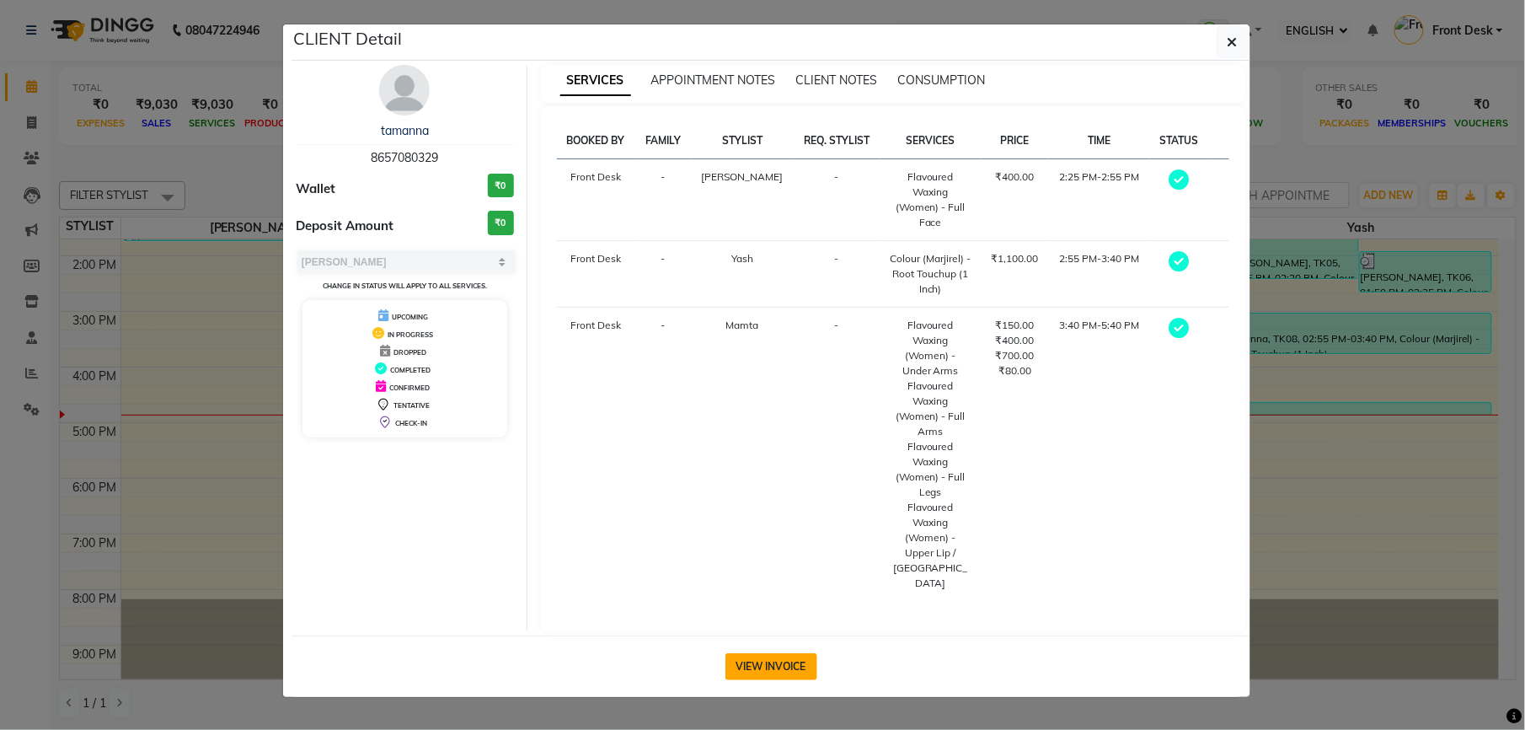
click at [773, 653] on button "VIEW INVOICE" at bounding box center [771, 666] width 92 height 27
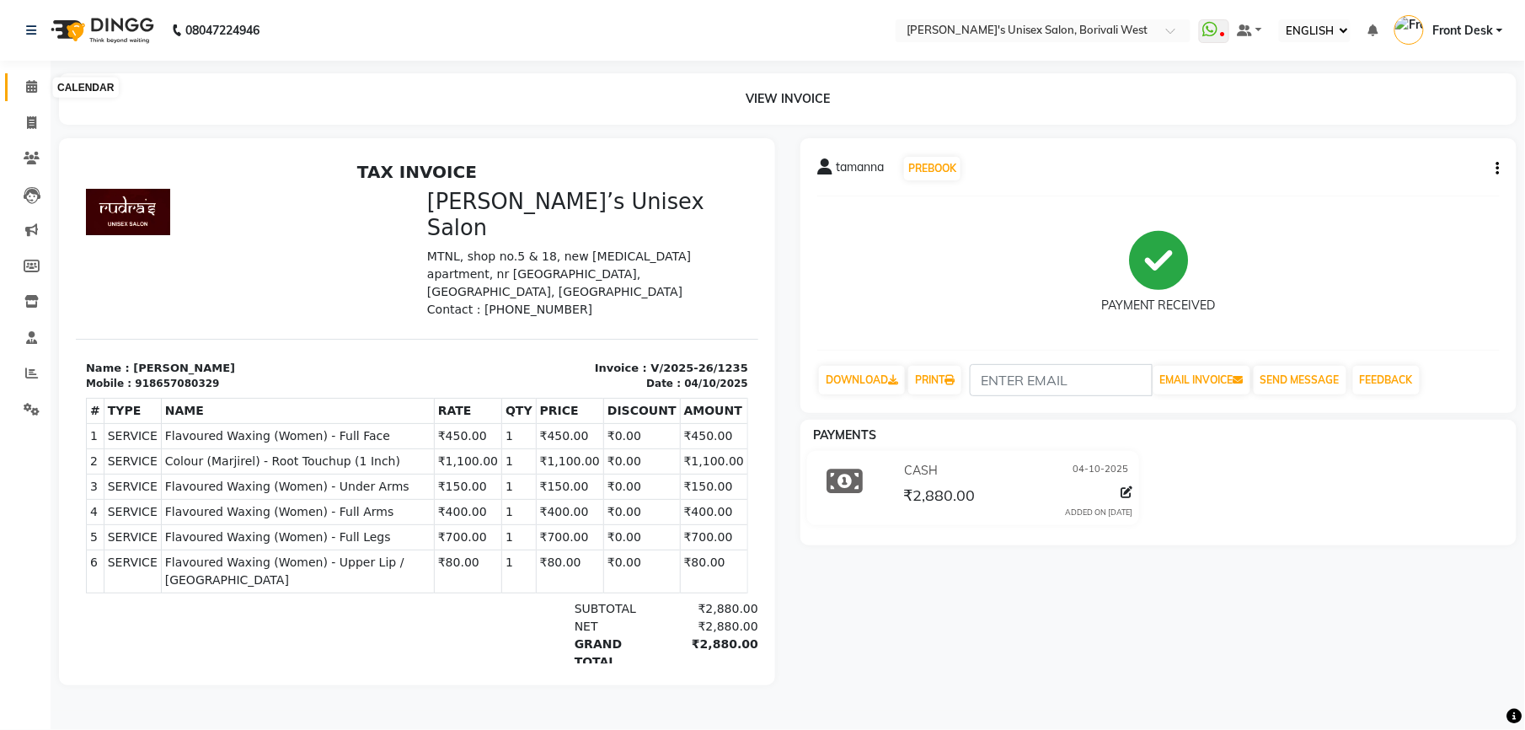
click at [26, 89] on icon at bounding box center [31, 86] width 11 height 13
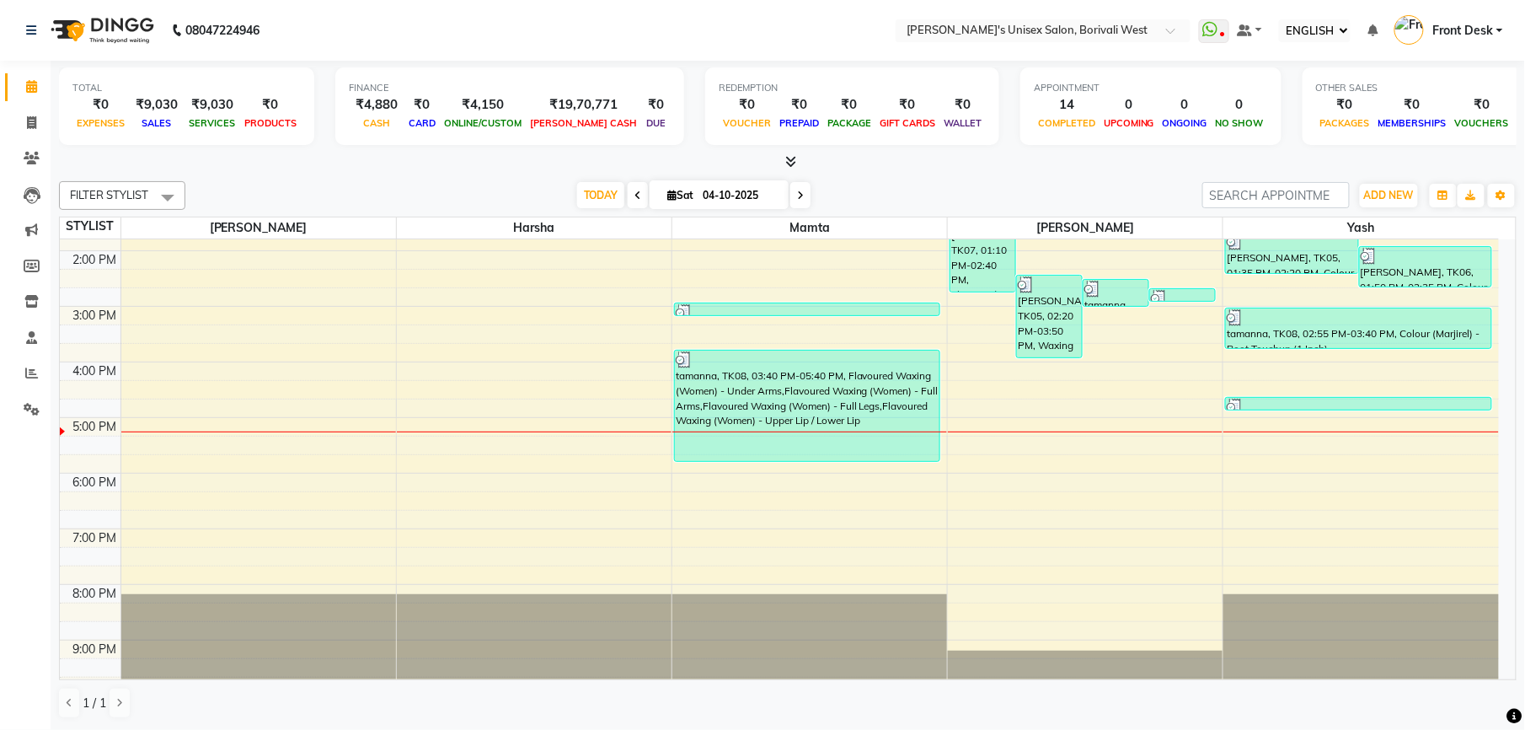
scroll to position [321, 0]
